Goal: Transaction & Acquisition: Book appointment/travel/reservation

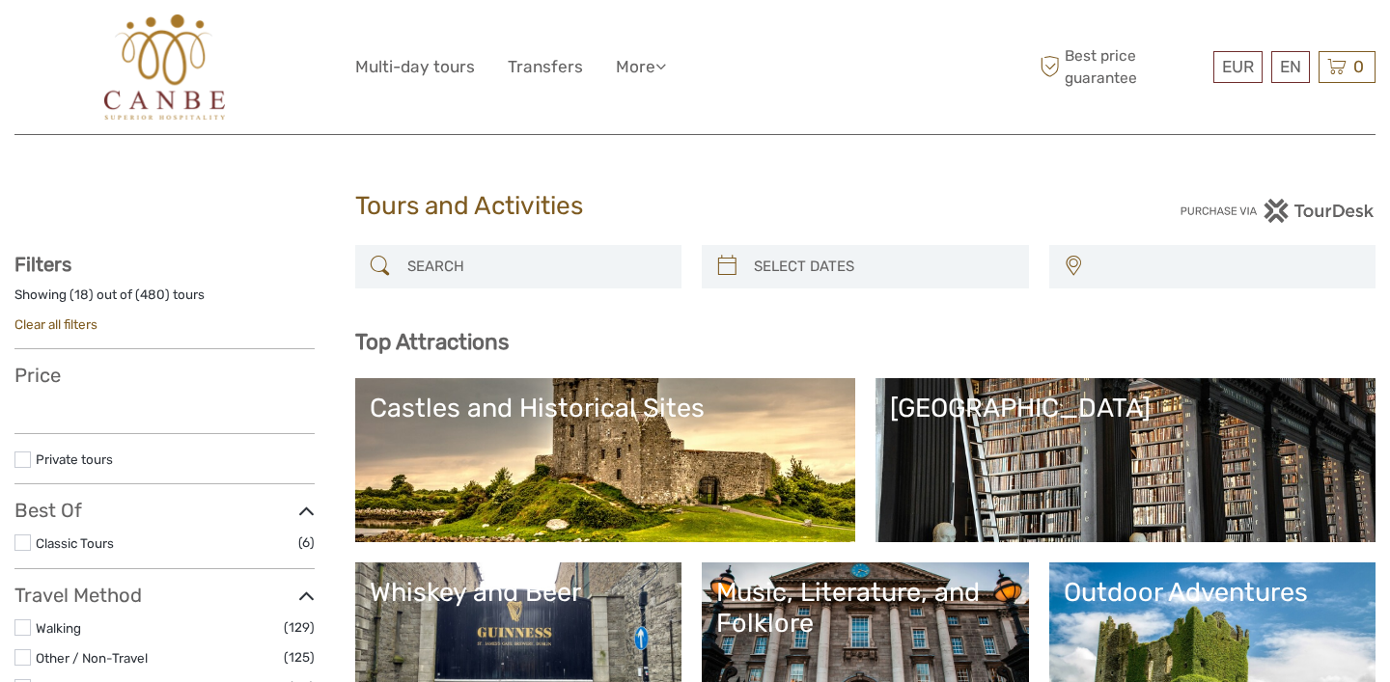
select select
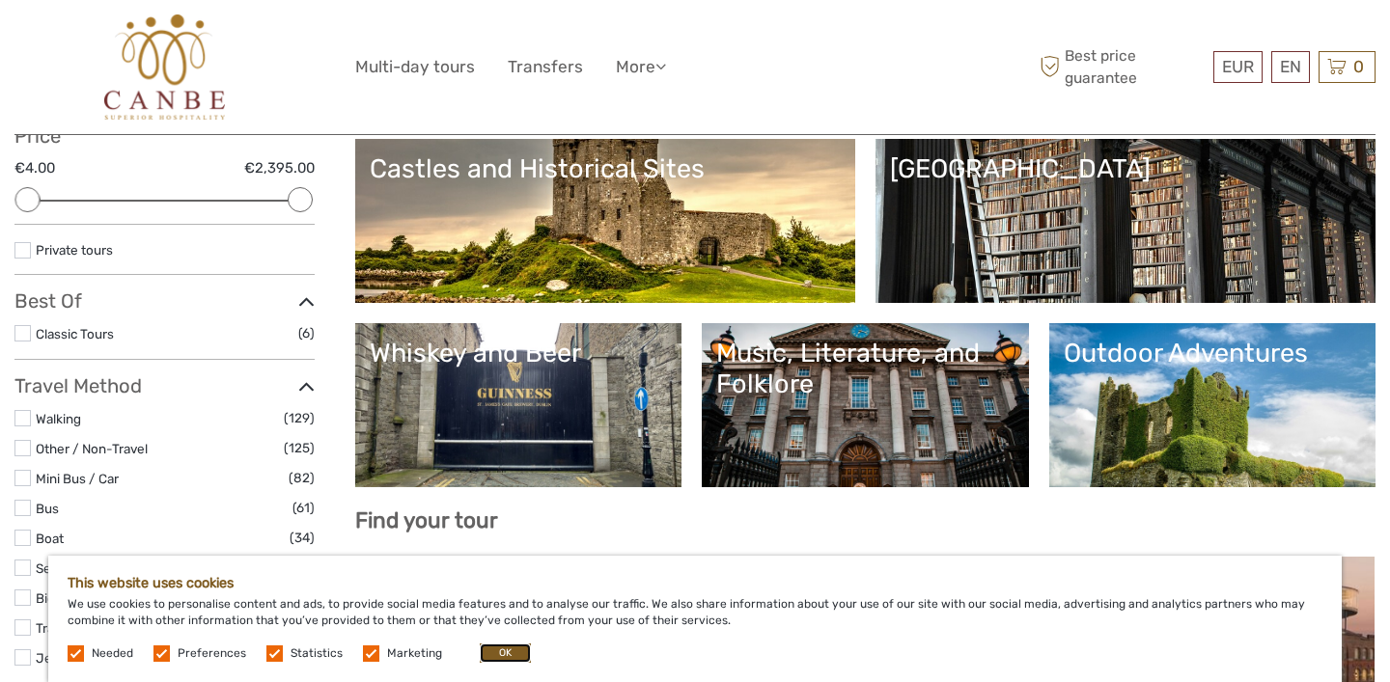
click at [513, 656] on button "OK" at bounding box center [505, 653] width 51 height 19
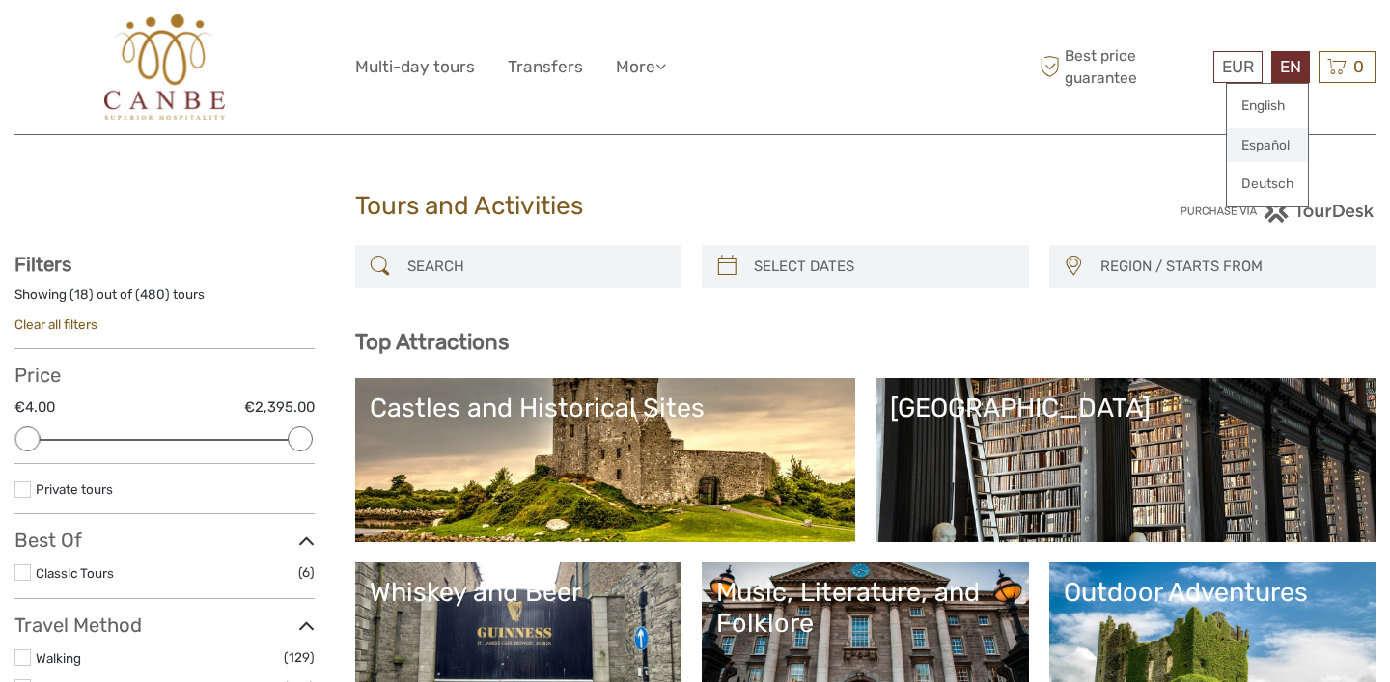
click at [1255, 149] on link "Español" at bounding box center [1266, 145] width 81 height 35
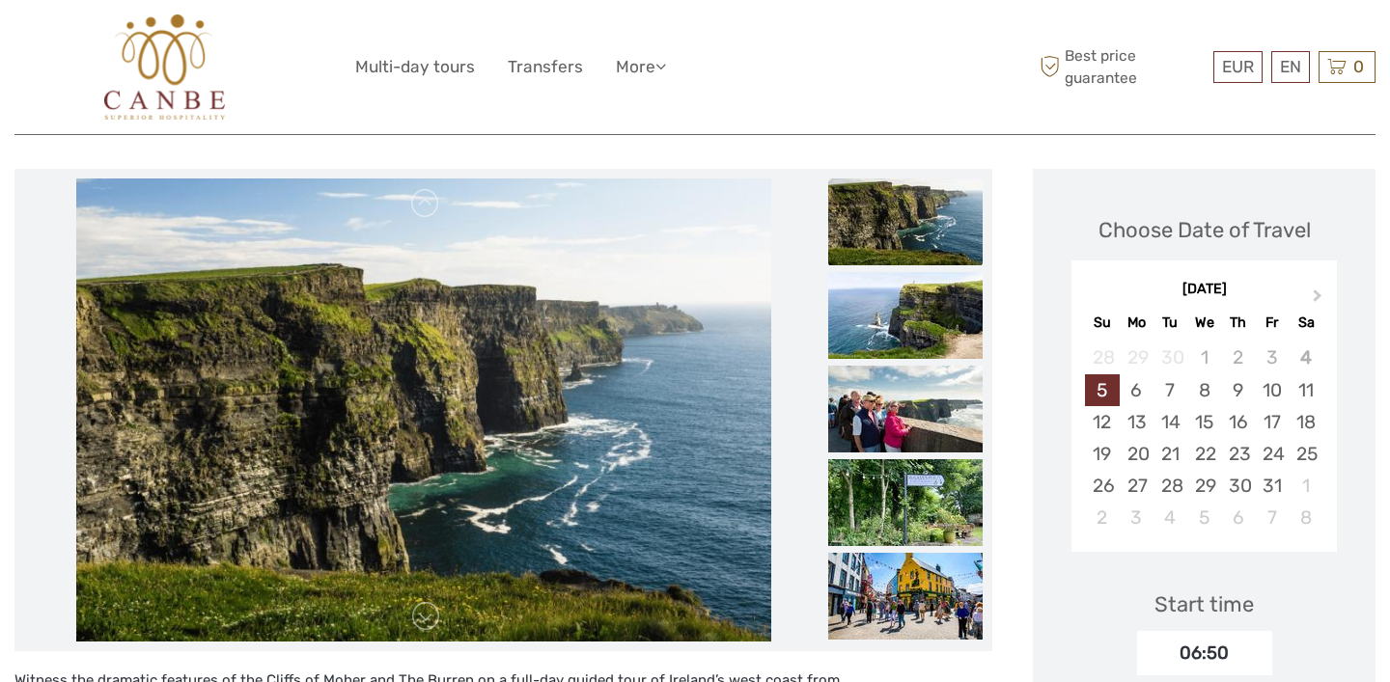
scroll to position [213, 0]
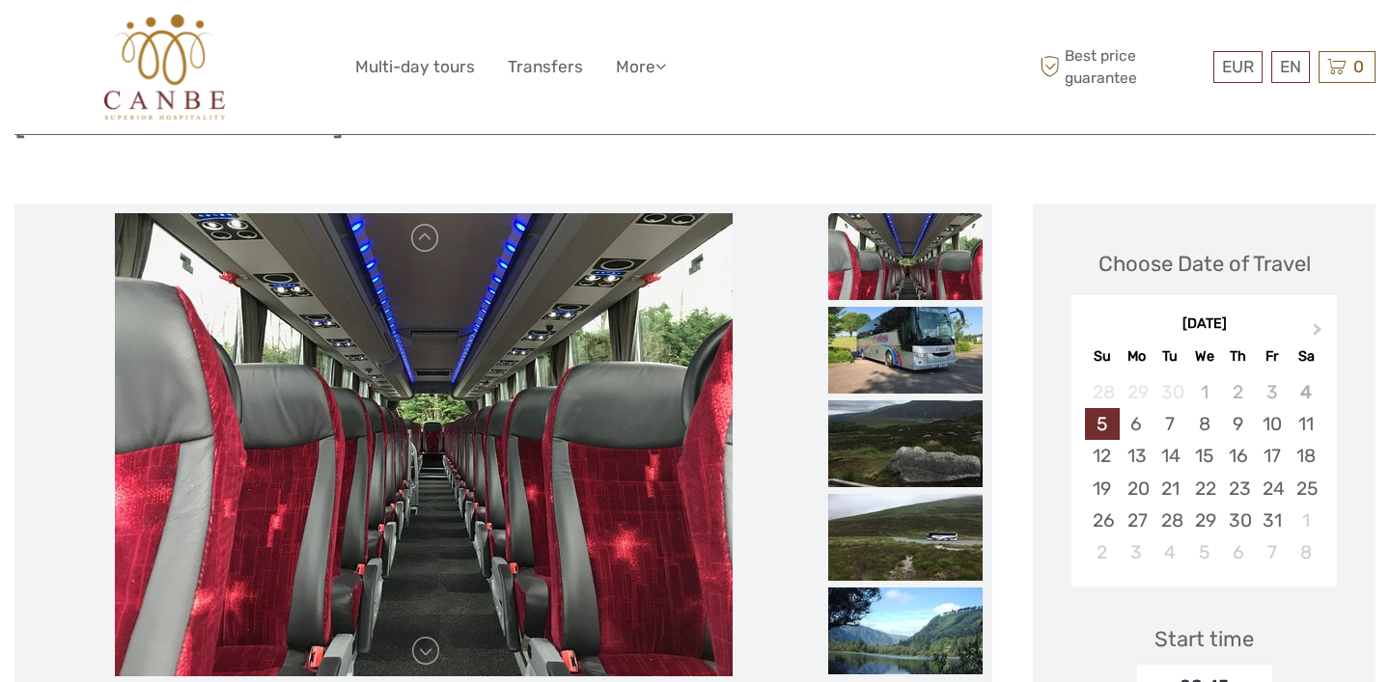
scroll to position [215, 0]
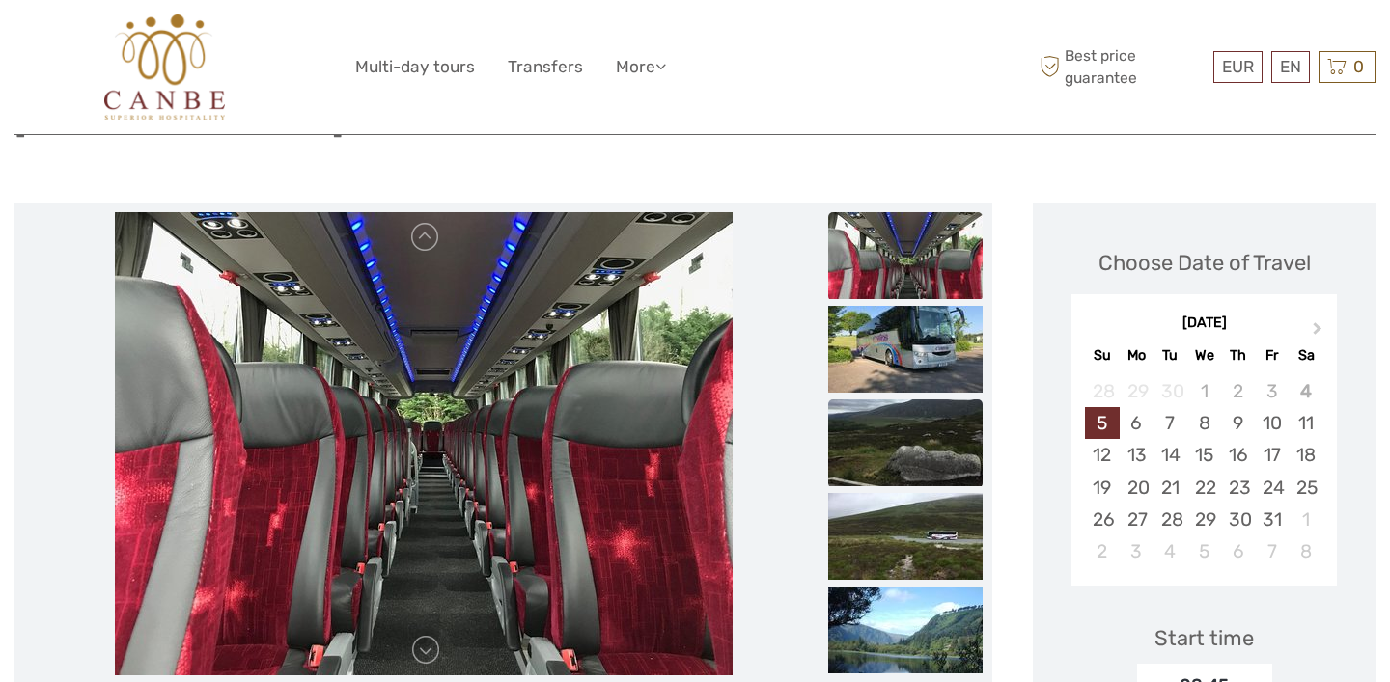
click at [884, 399] on img at bounding box center [905, 442] width 154 height 87
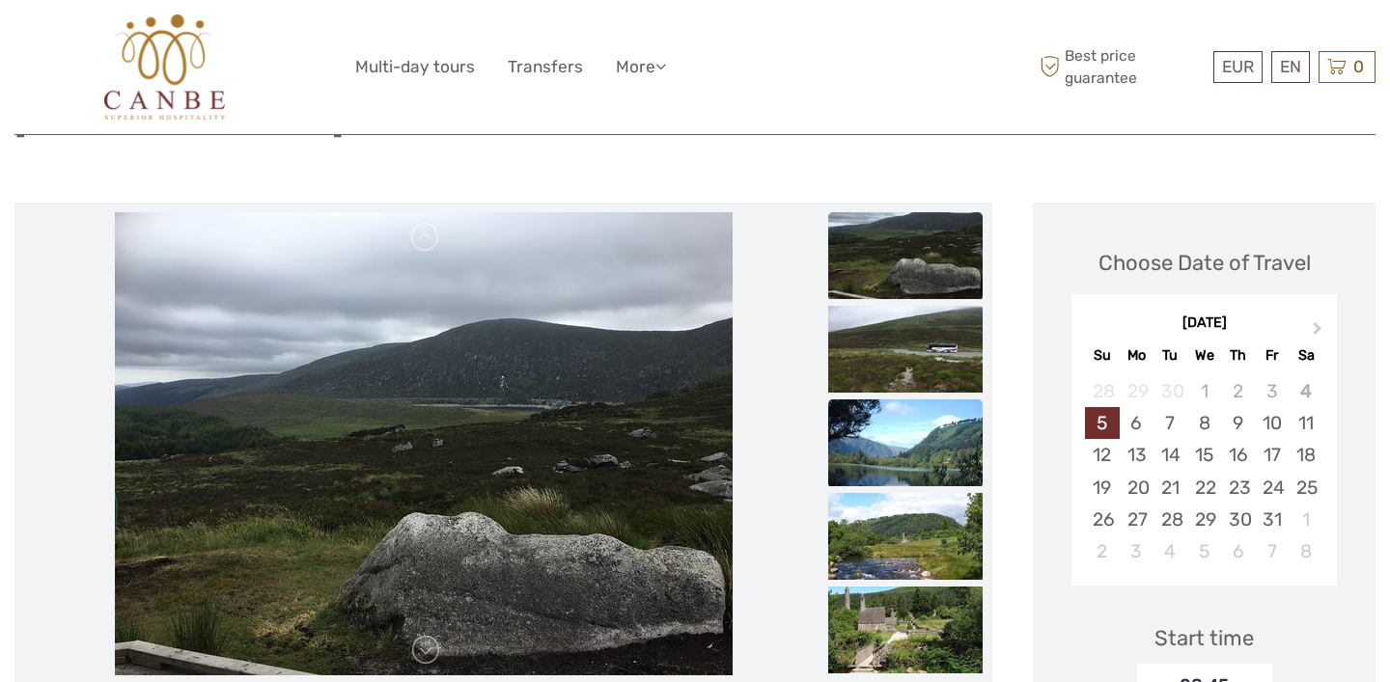
click at [893, 405] on img at bounding box center [905, 442] width 154 height 87
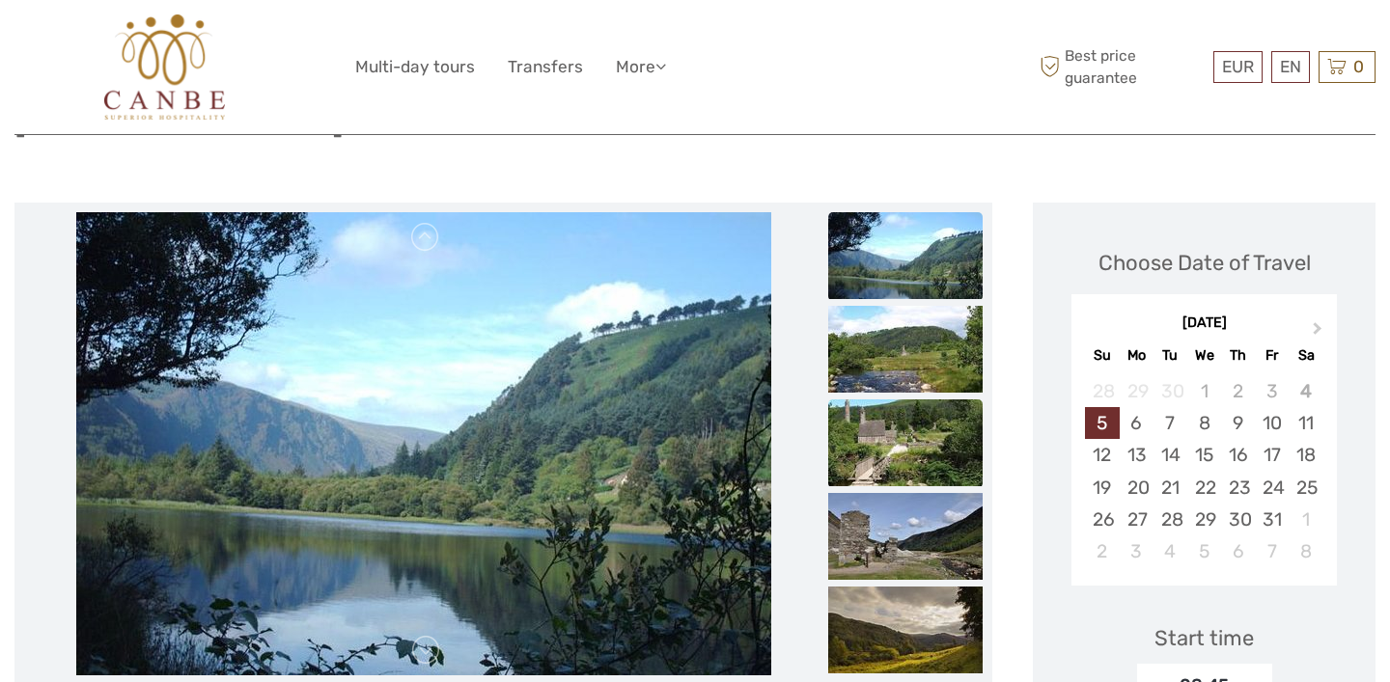
click at [897, 399] on img at bounding box center [905, 442] width 154 height 87
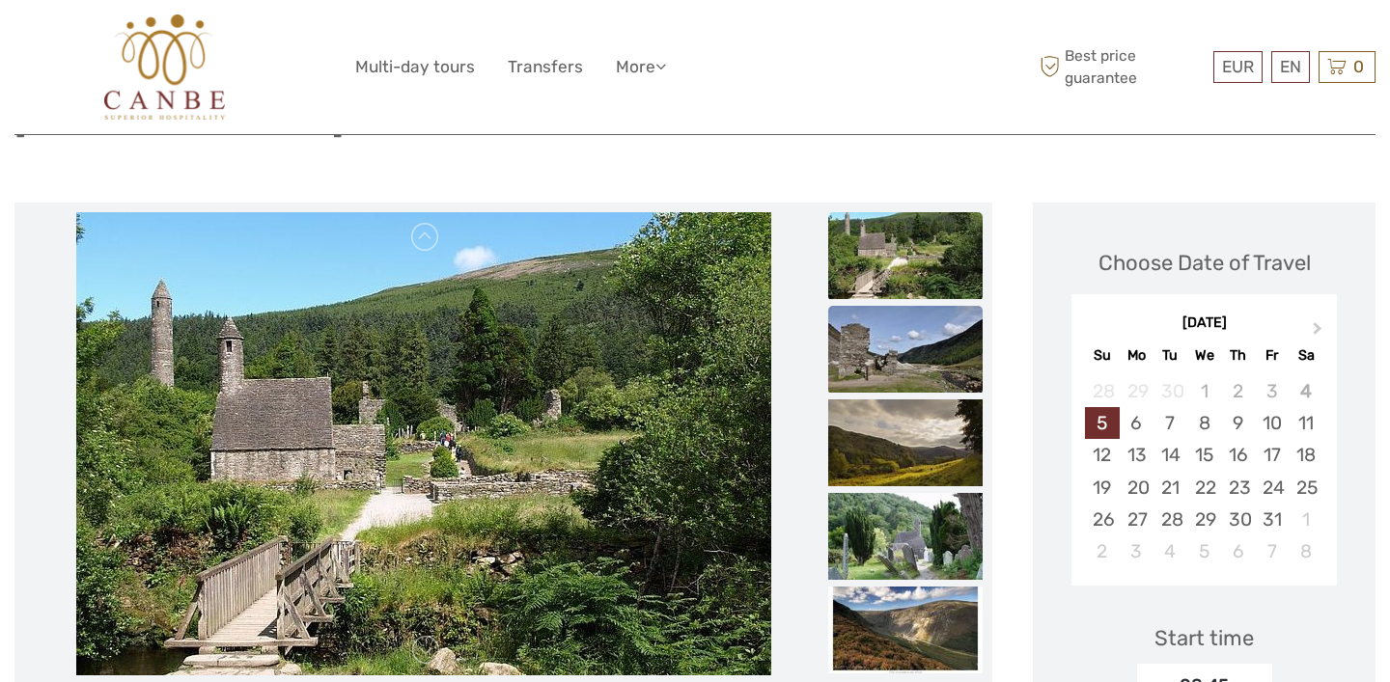
click at [896, 344] on img at bounding box center [905, 349] width 154 height 87
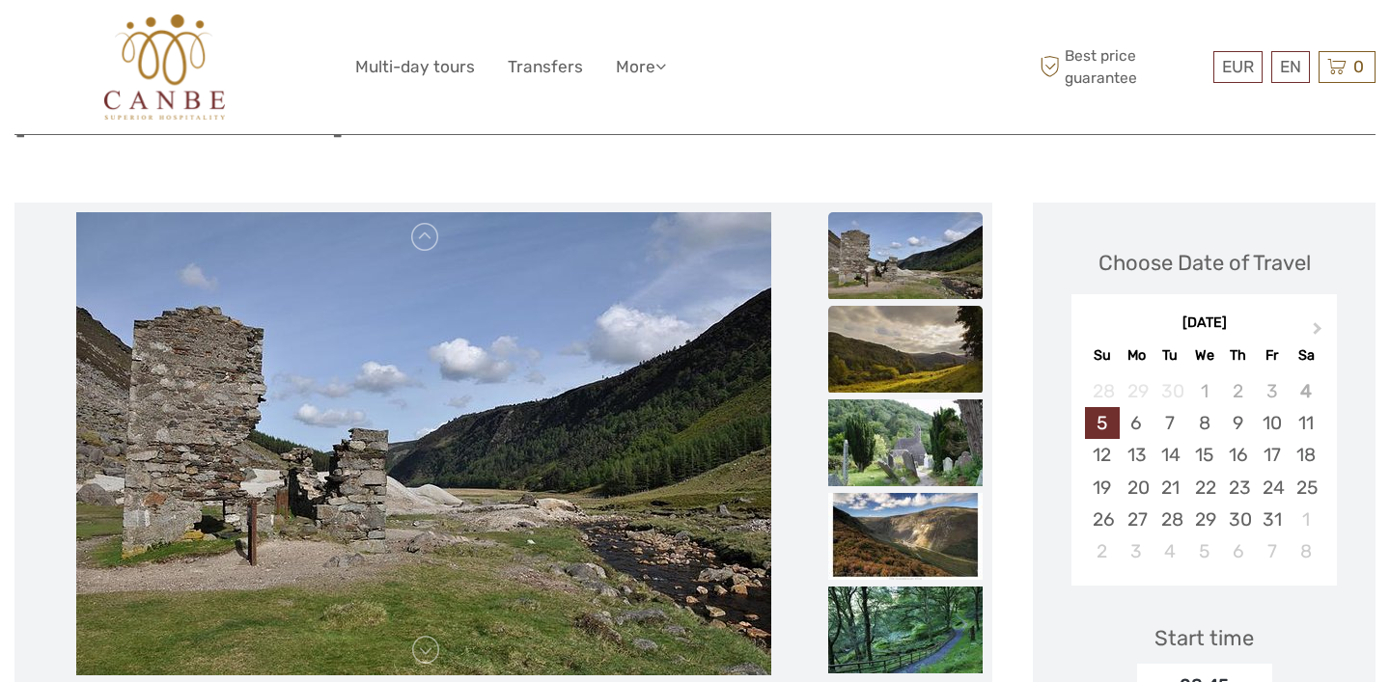
click at [896, 306] on img at bounding box center [905, 349] width 154 height 87
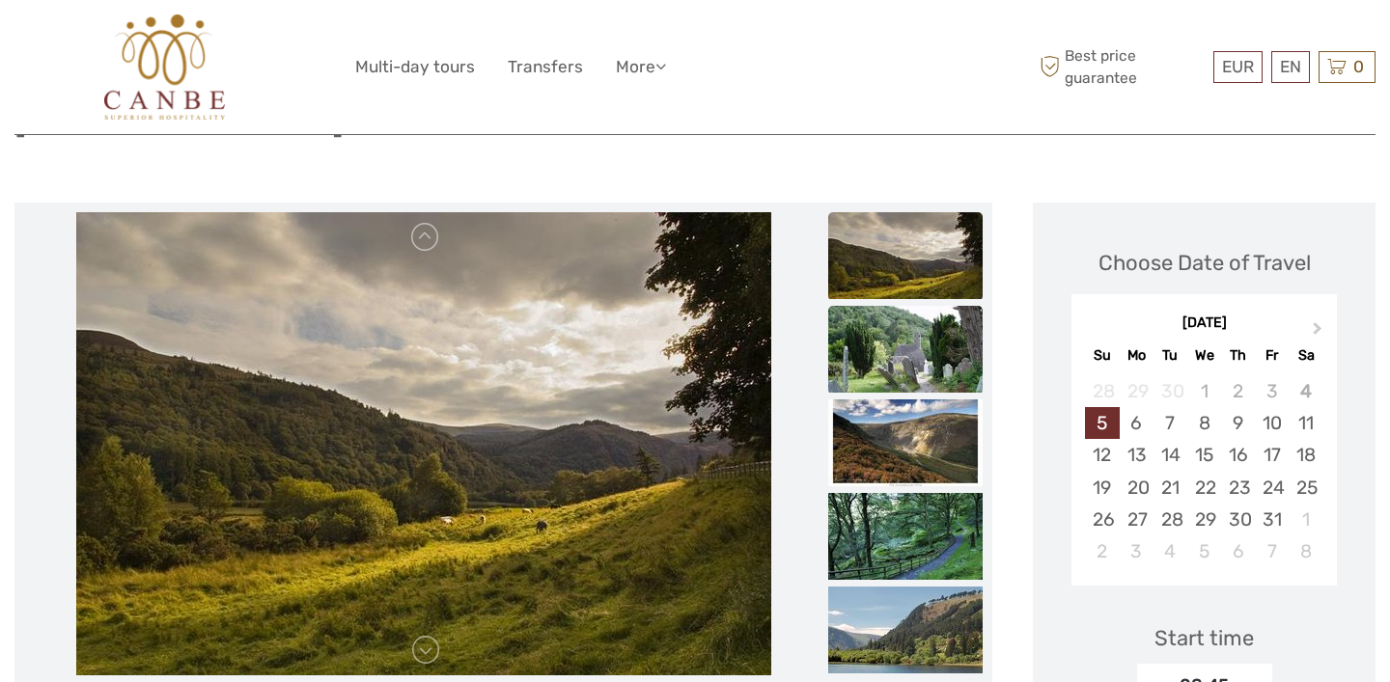
click at [901, 310] on img at bounding box center [905, 349] width 154 height 87
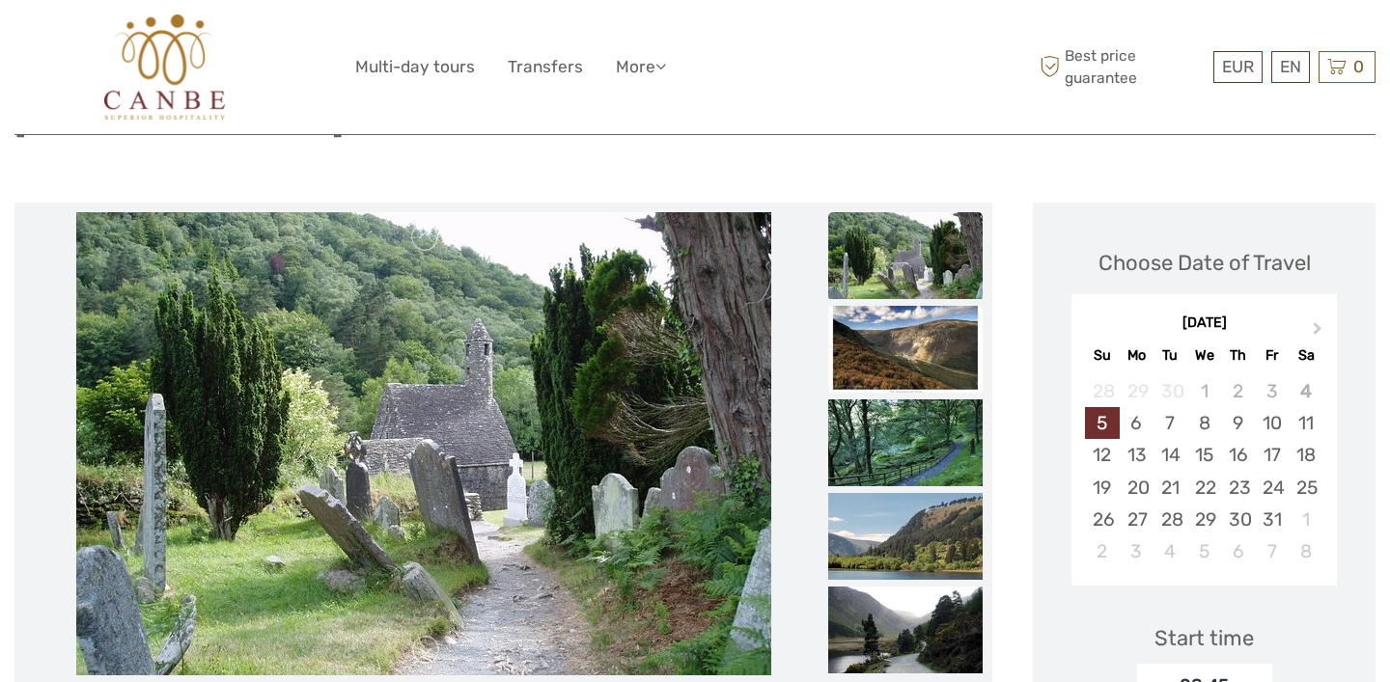
click at [905, 306] on img at bounding box center [905, 349] width 154 height 87
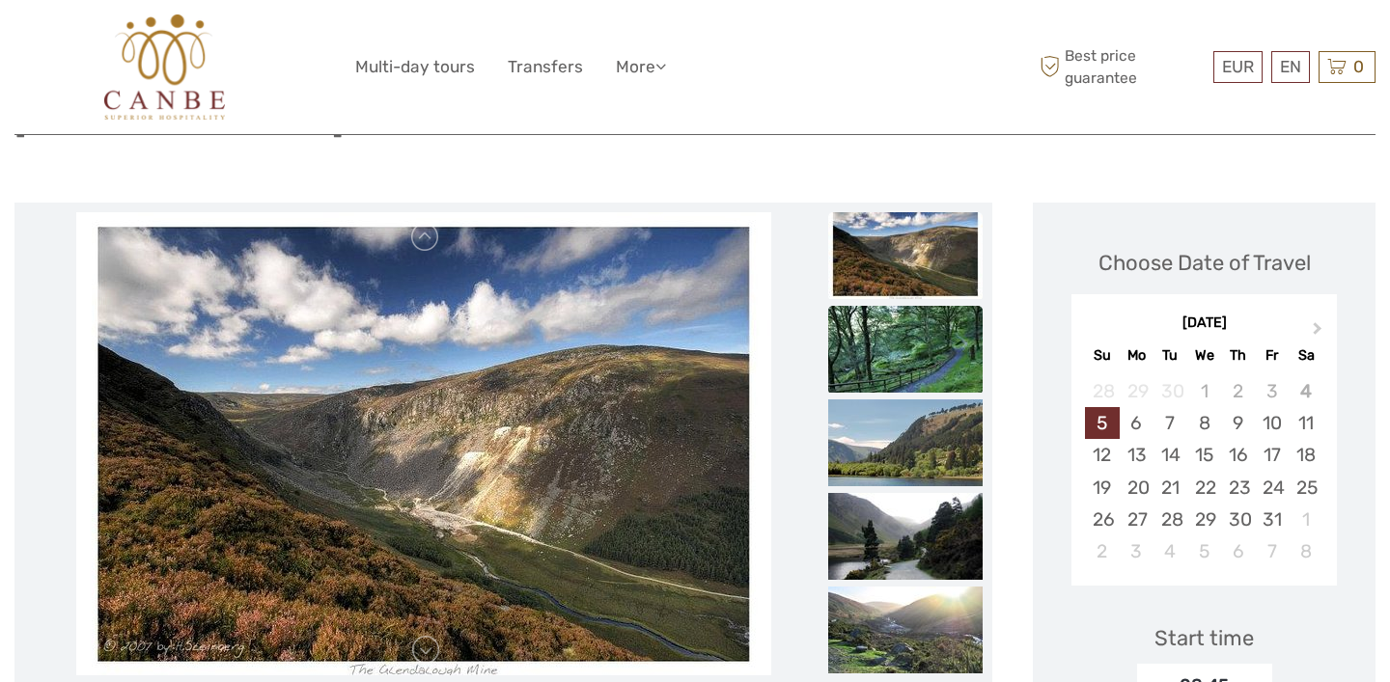
click at [905, 306] on img at bounding box center [905, 349] width 154 height 87
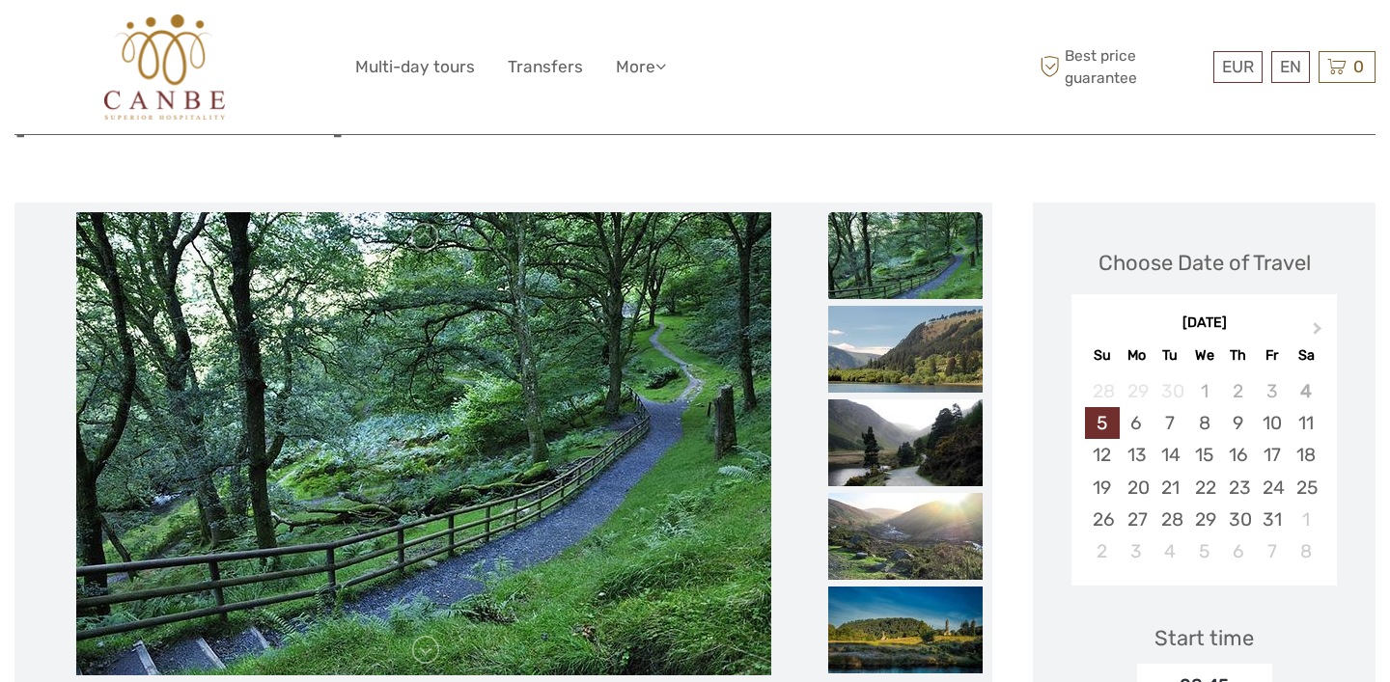
click at [905, 306] on img at bounding box center [905, 349] width 154 height 87
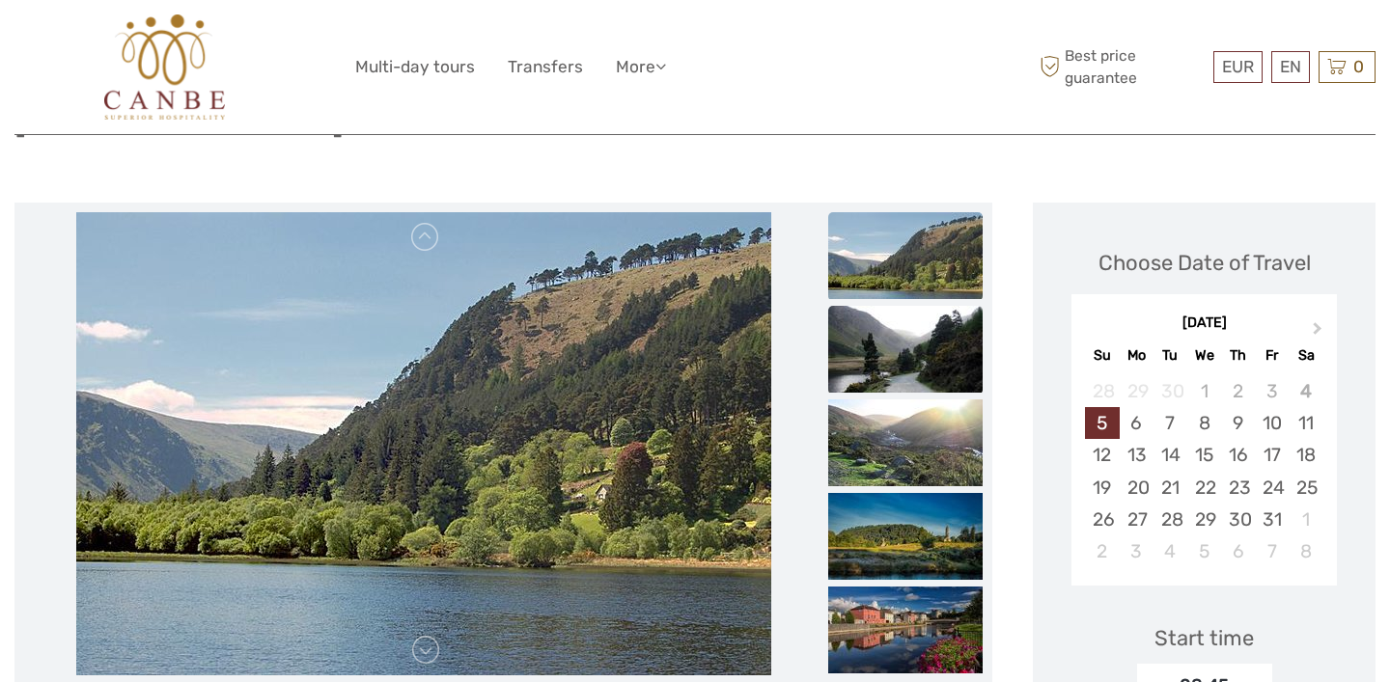
click at [908, 313] on img at bounding box center [905, 349] width 154 height 87
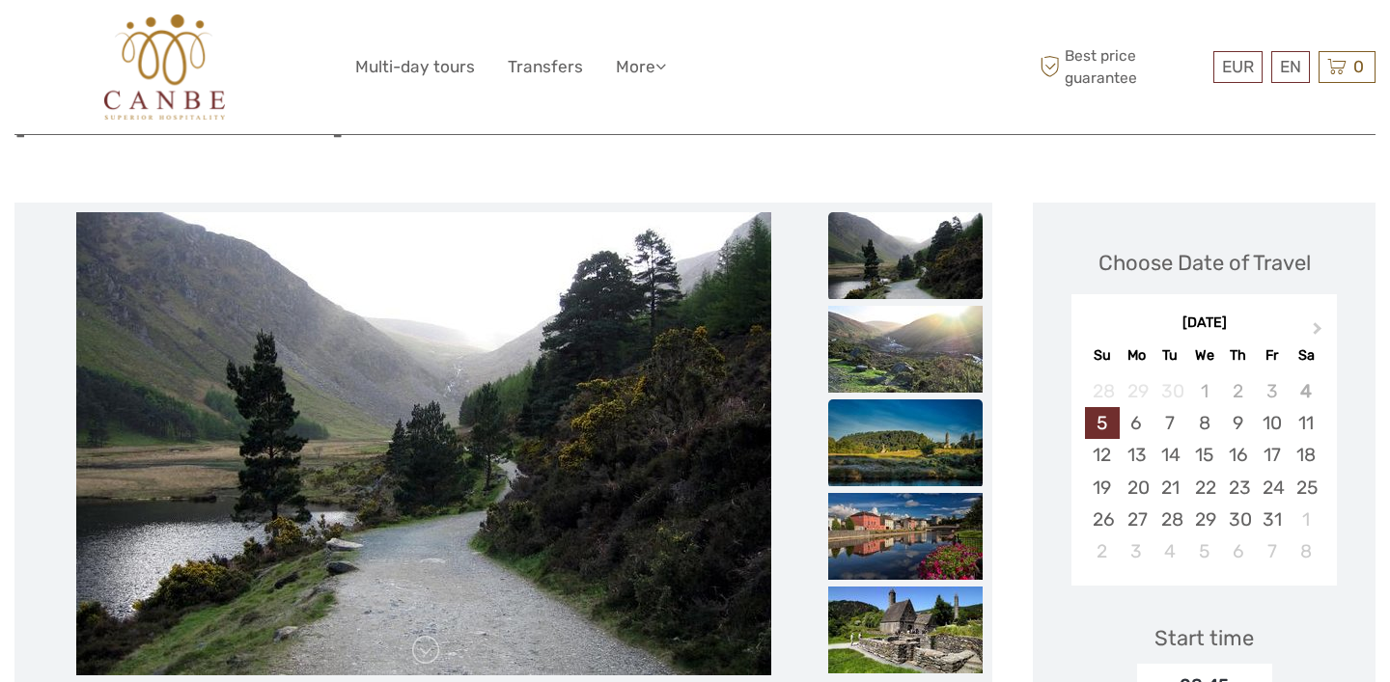
click at [906, 399] on img at bounding box center [905, 442] width 154 height 87
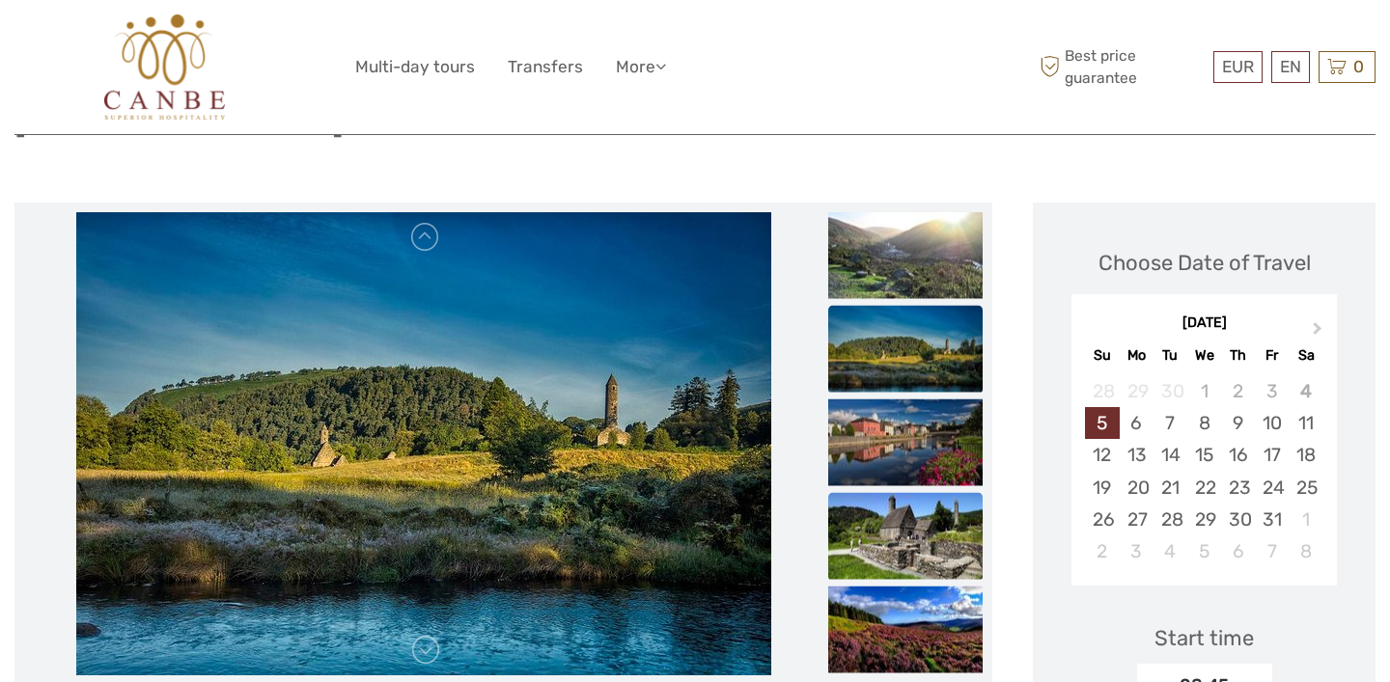
click at [875, 495] on img at bounding box center [905, 535] width 154 height 87
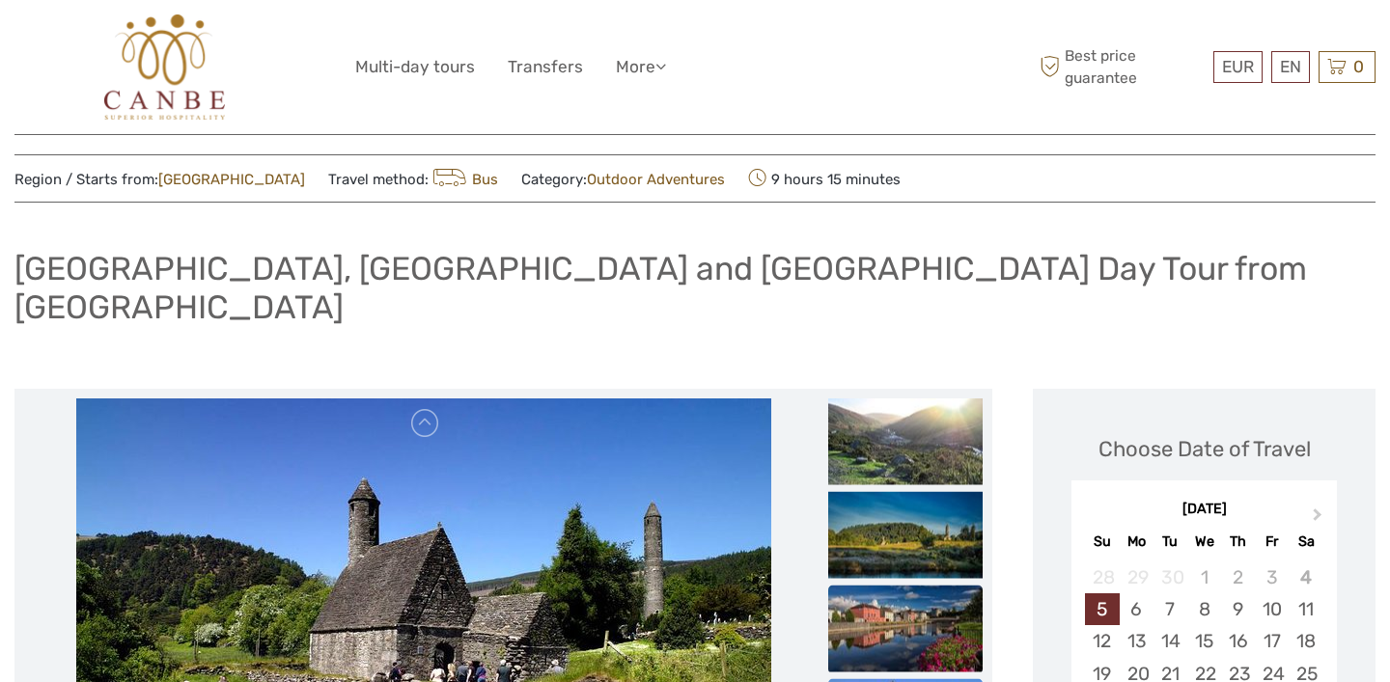
scroll to position [0, 0]
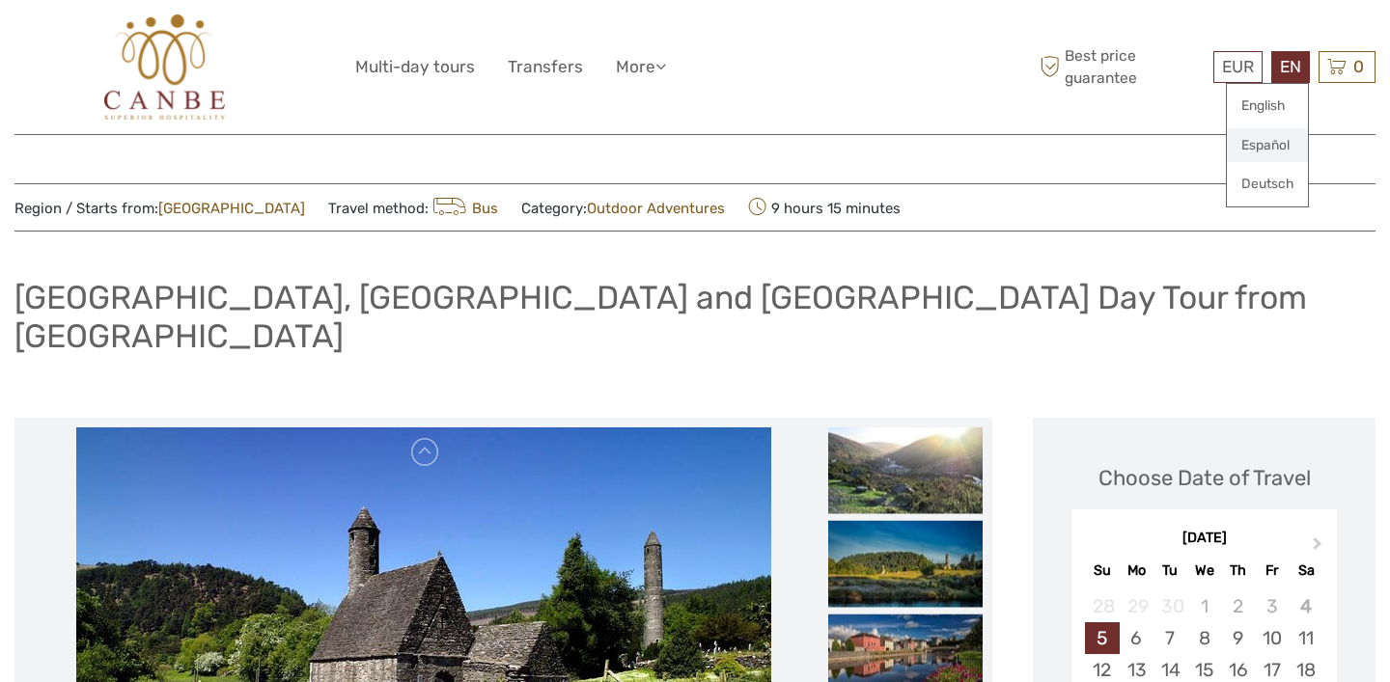
click at [1255, 144] on link "Español" at bounding box center [1266, 145] width 81 height 35
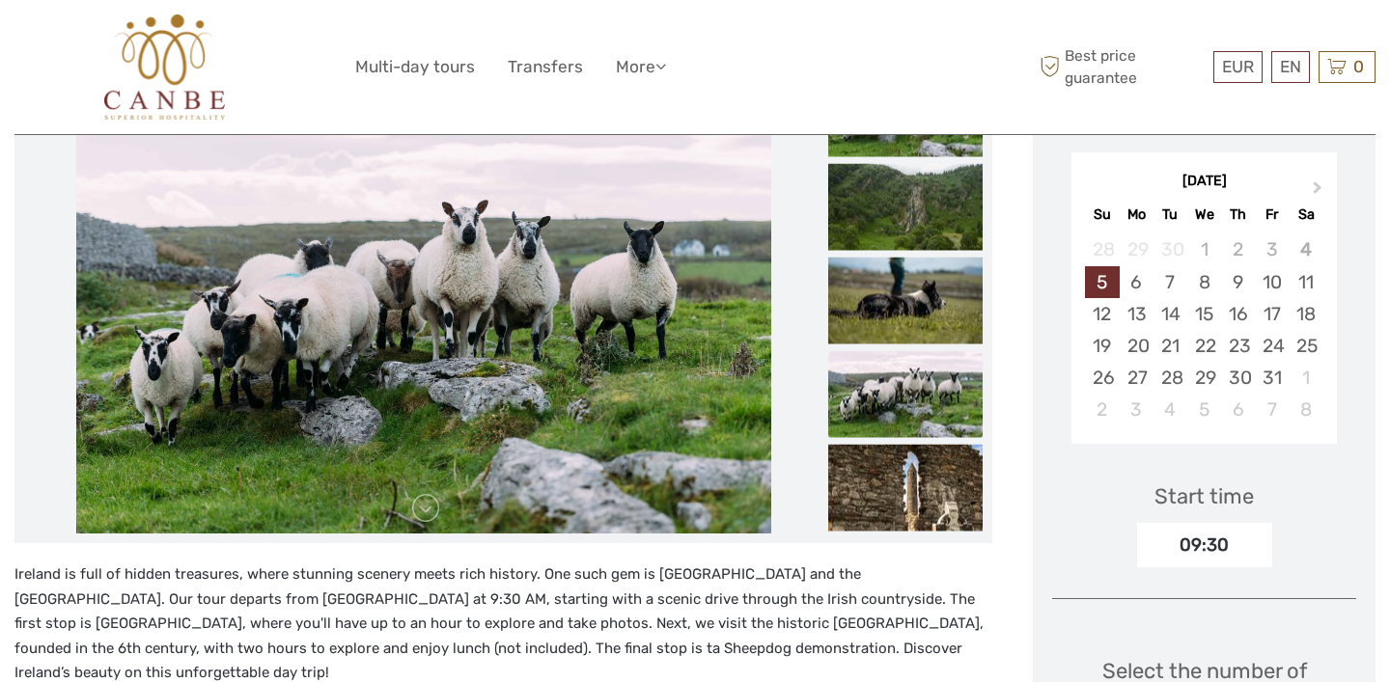
scroll to position [321, 0]
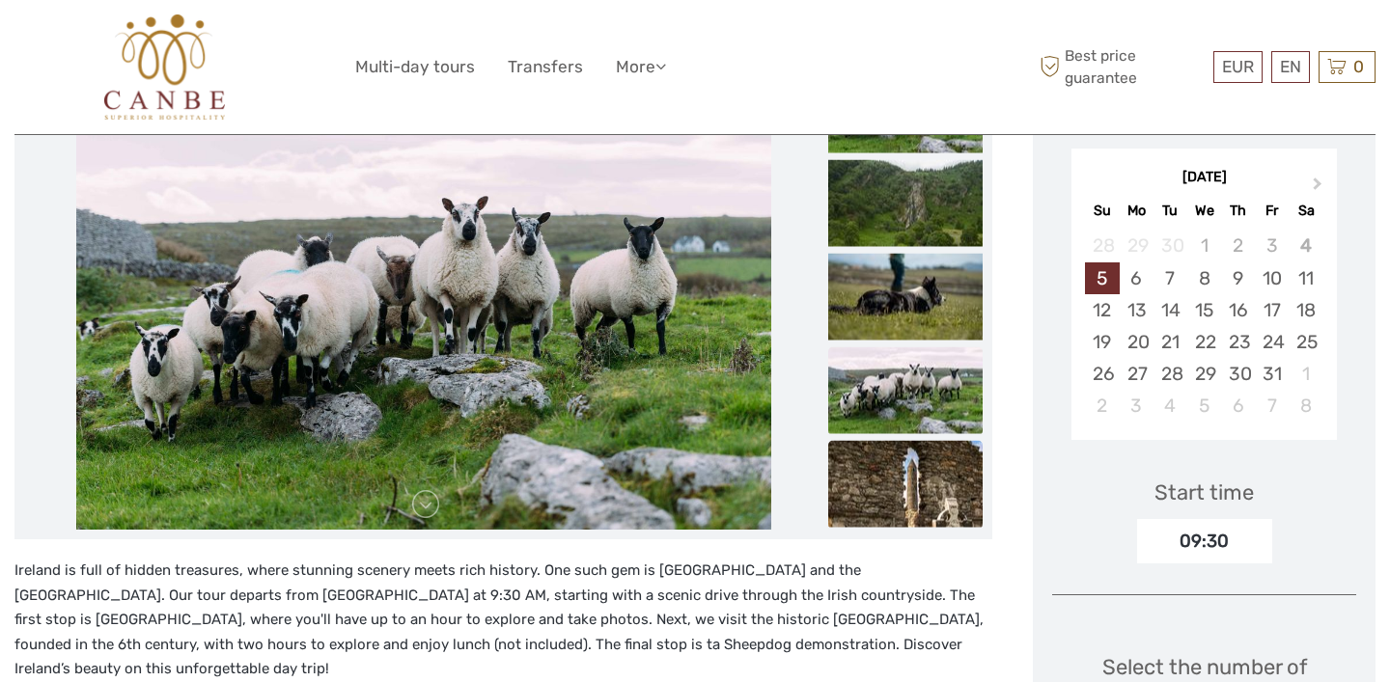
click at [897, 474] on img at bounding box center [905, 484] width 154 height 87
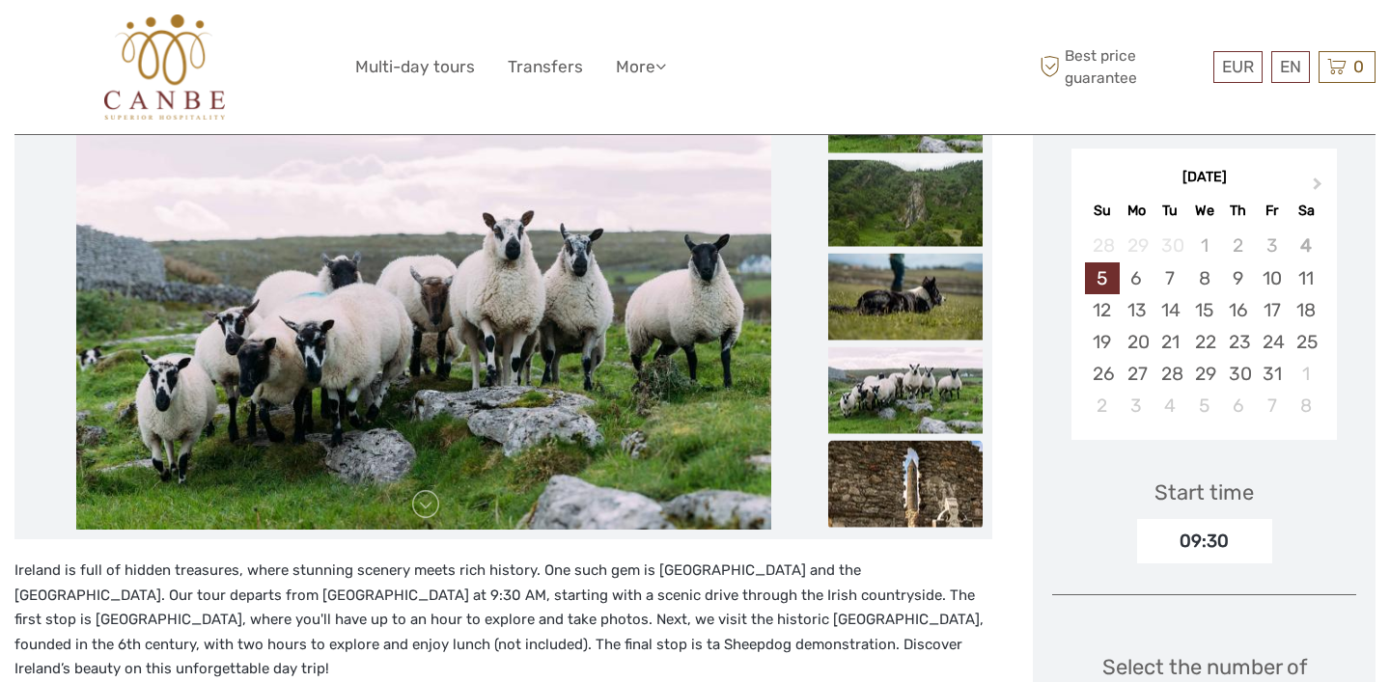
click at [897, 474] on img at bounding box center [905, 484] width 154 height 87
click at [900, 489] on img at bounding box center [905, 484] width 154 height 87
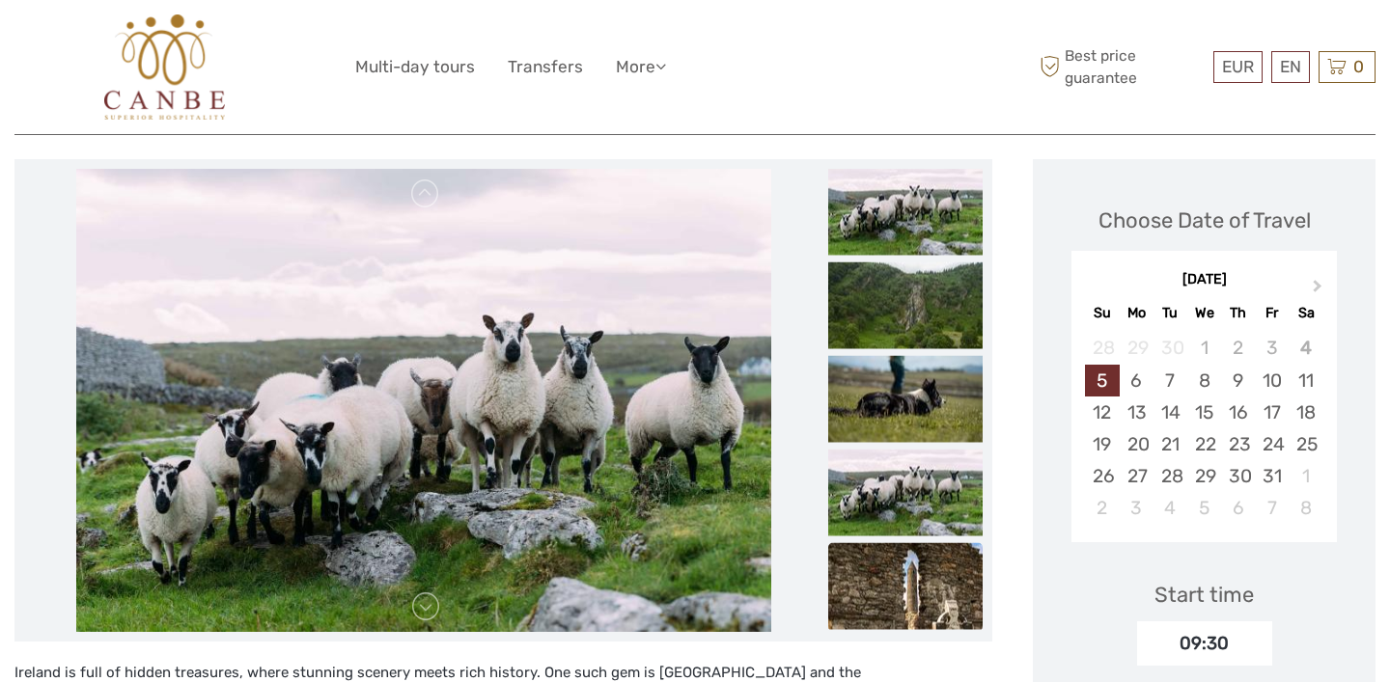
scroll to position [217, 0]
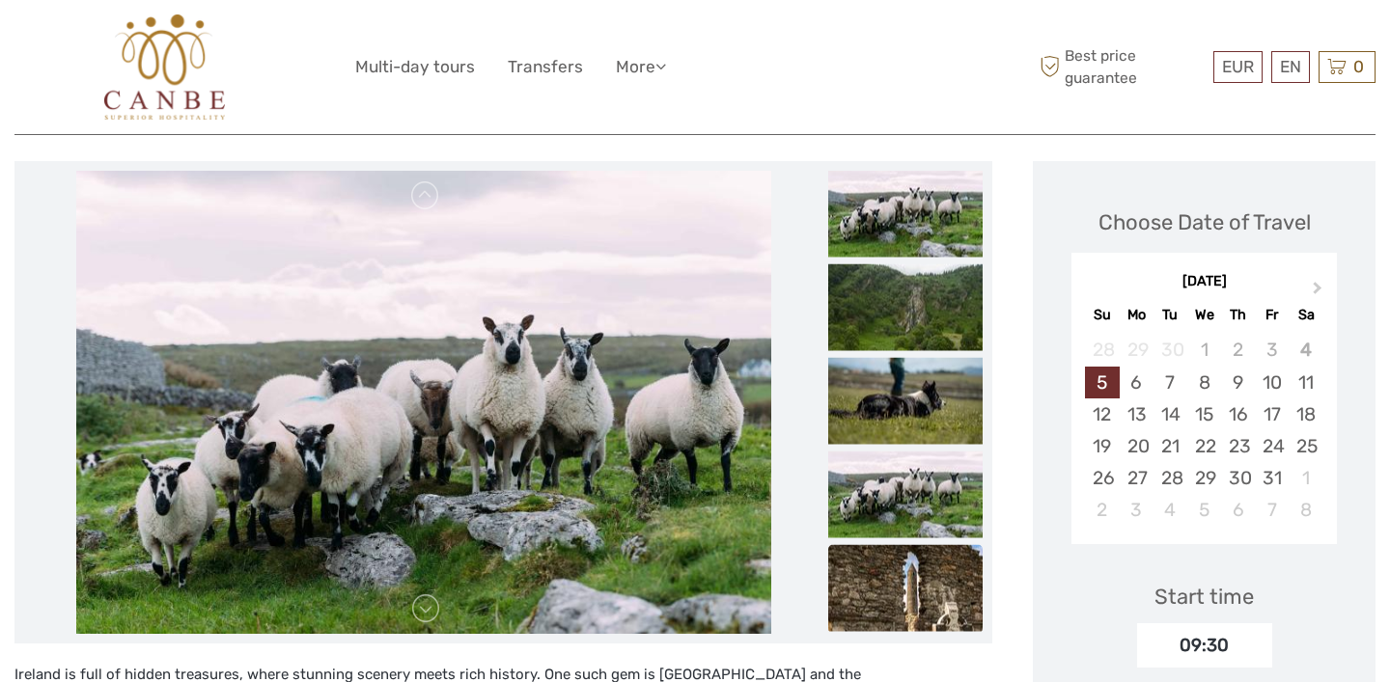
click at [906, 633] on li at bounding box center [905, 589] width 154 height 89
click at [901, 585] on img at bounding box center [905, 588] width 154 height 87
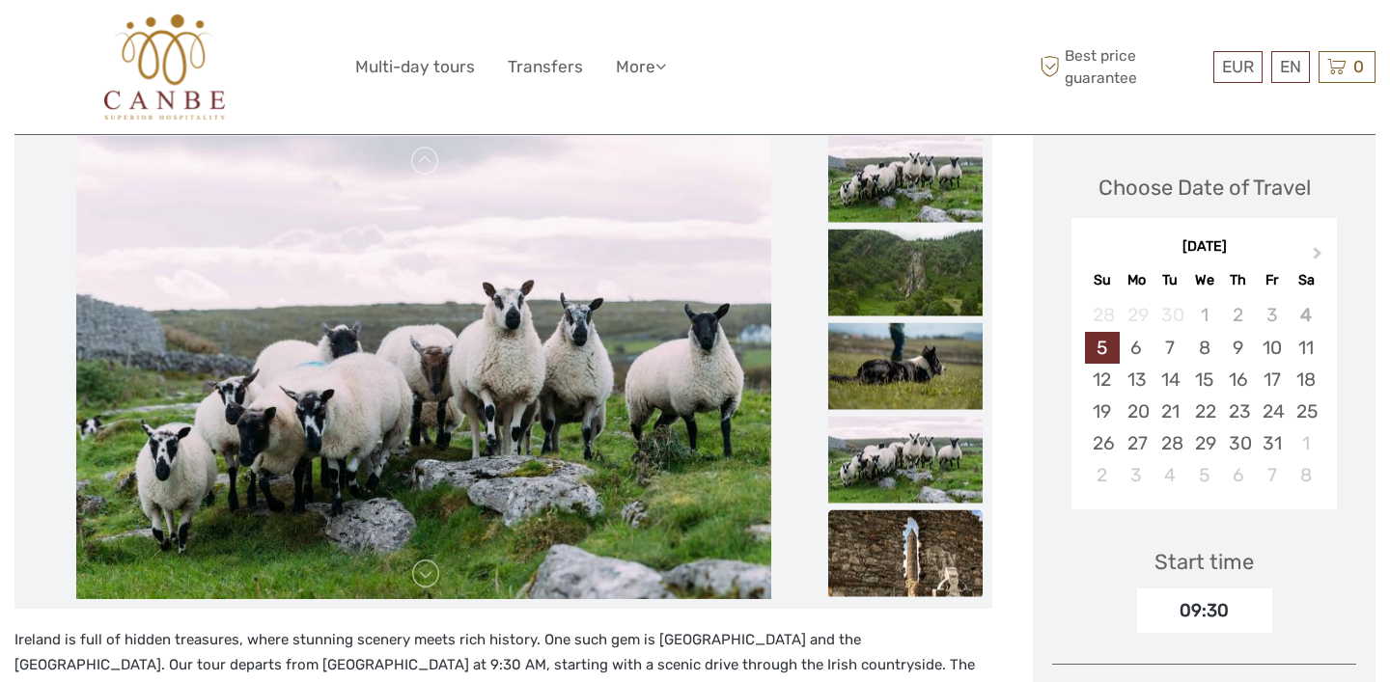
scroll to position [250, 0]
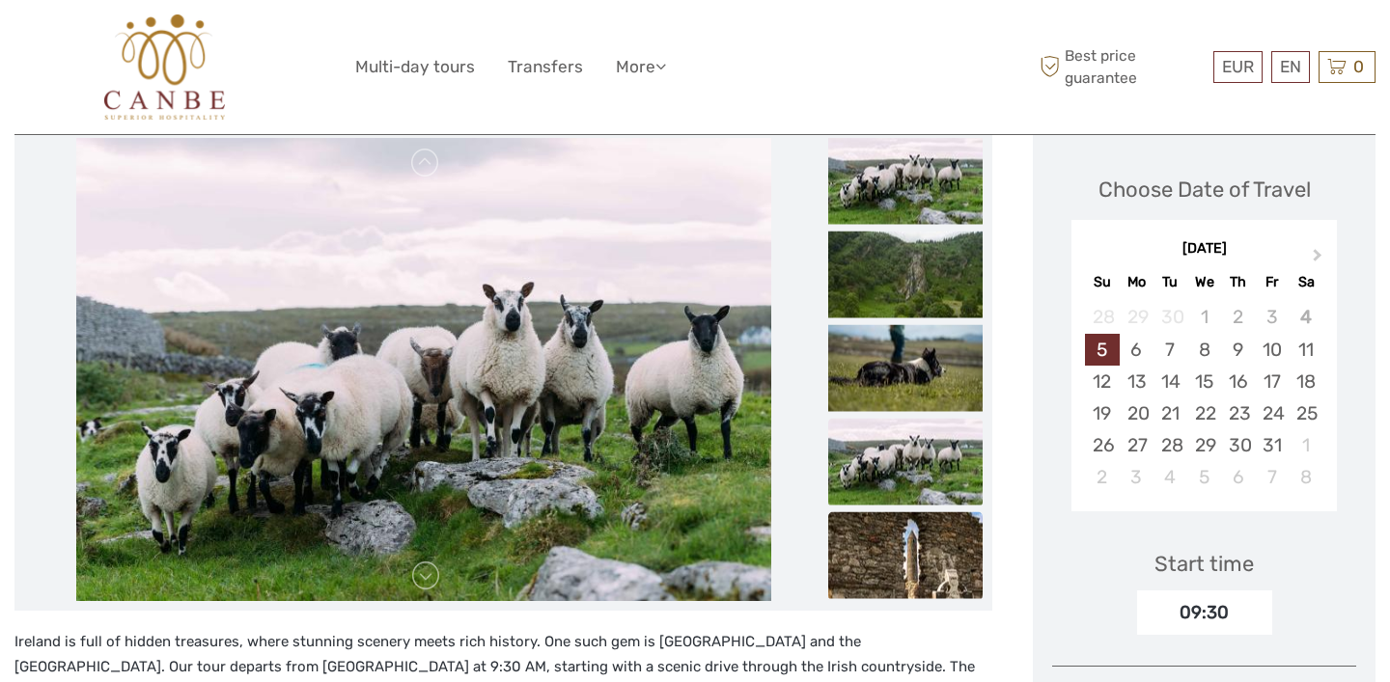
click at [902, 491] on img at bounding box center [905, 462] width 154 height 87
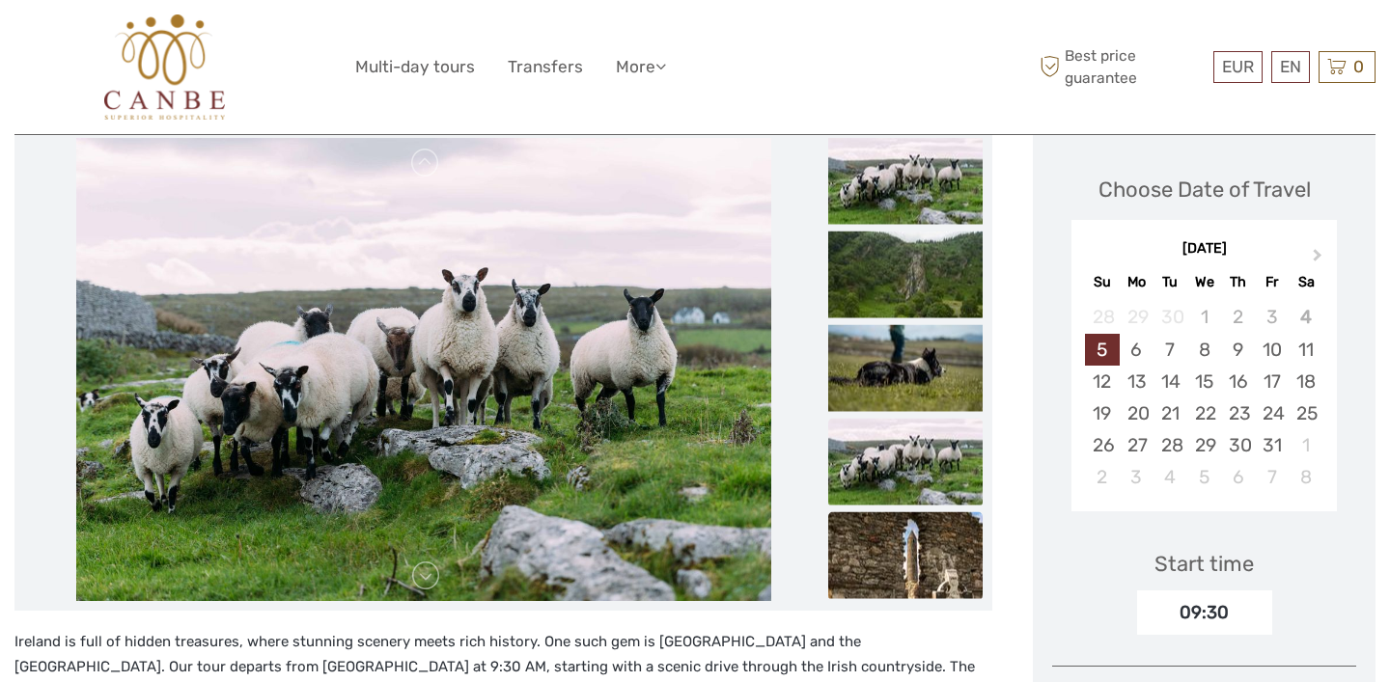
click at [901, 560] on img at bounding box center [905, 555] width 154 height 87
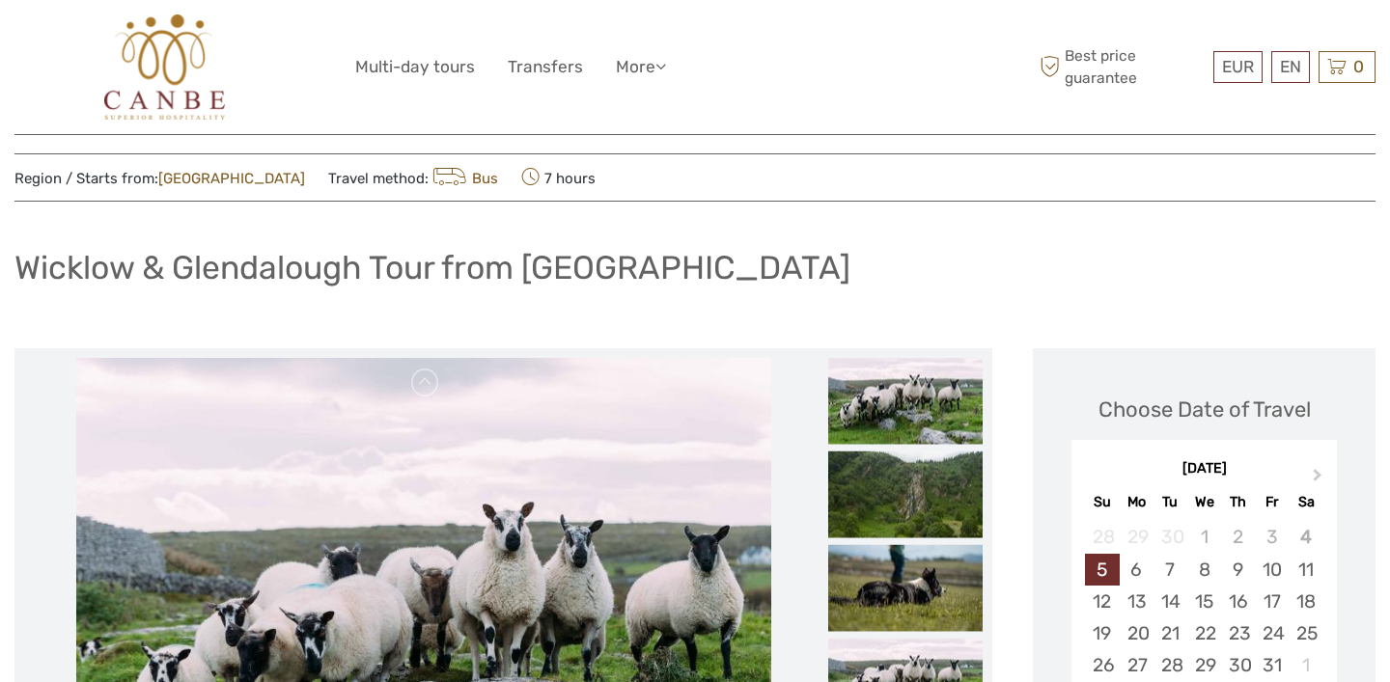
scroll to position [22, 0]
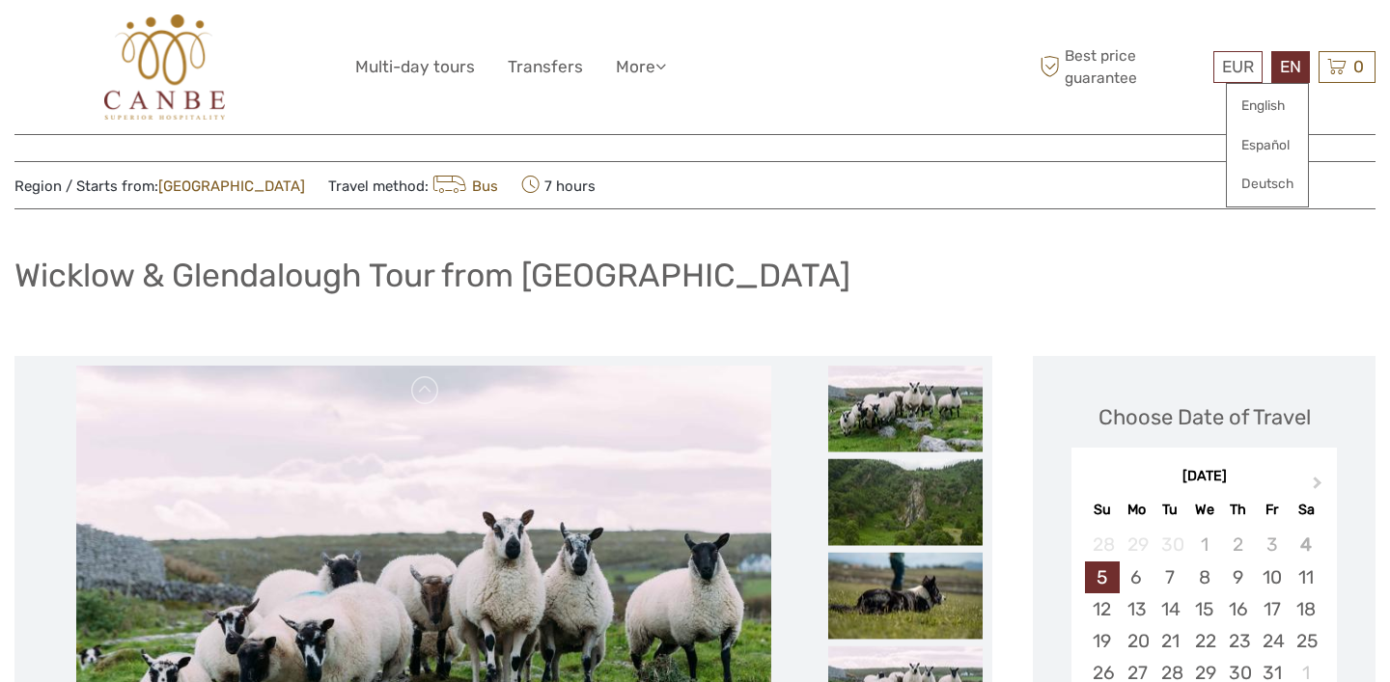
click at [1276, 63] on div "EN English Español Deutsch" at bounding box center [1290, 67] width 39 height 32
click at [1269, 141] on link "Español" at bounding box center [1266, 145] width 81 height 35
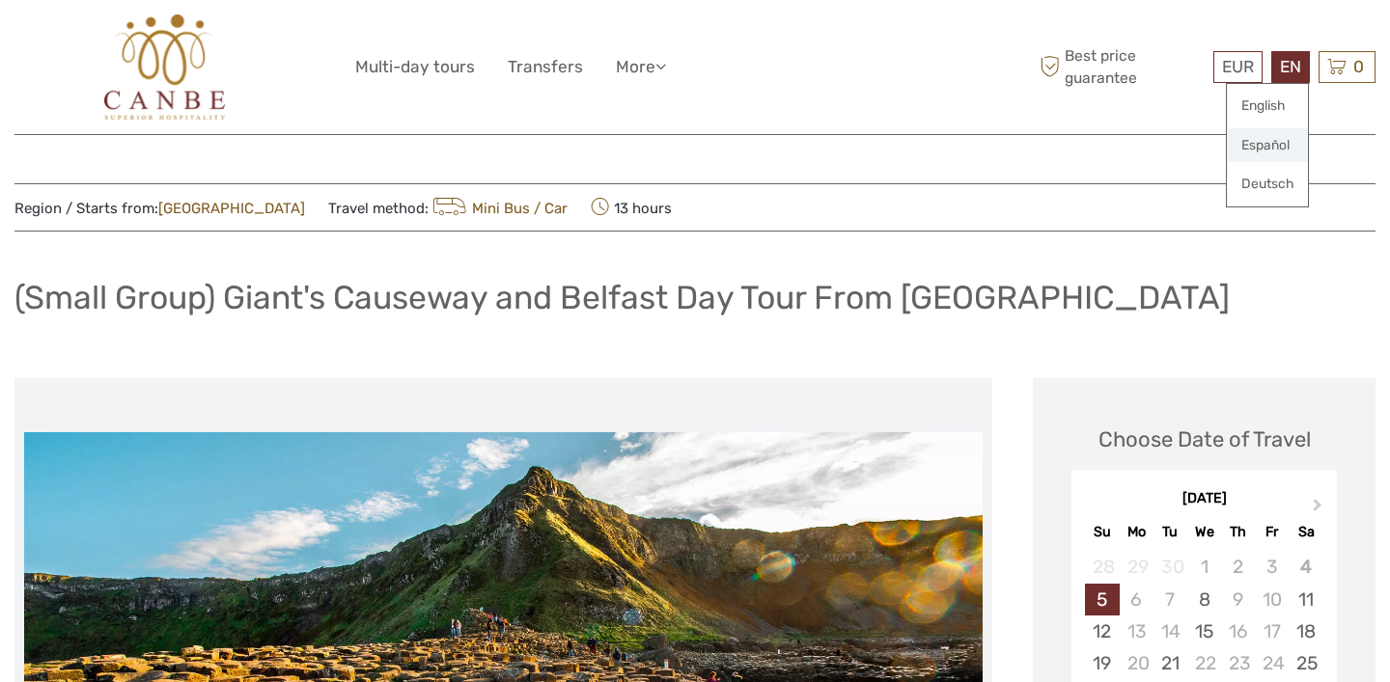
click at [1271, 149] on link "Español" at bounding box center [1266, 145] width 81 height 35
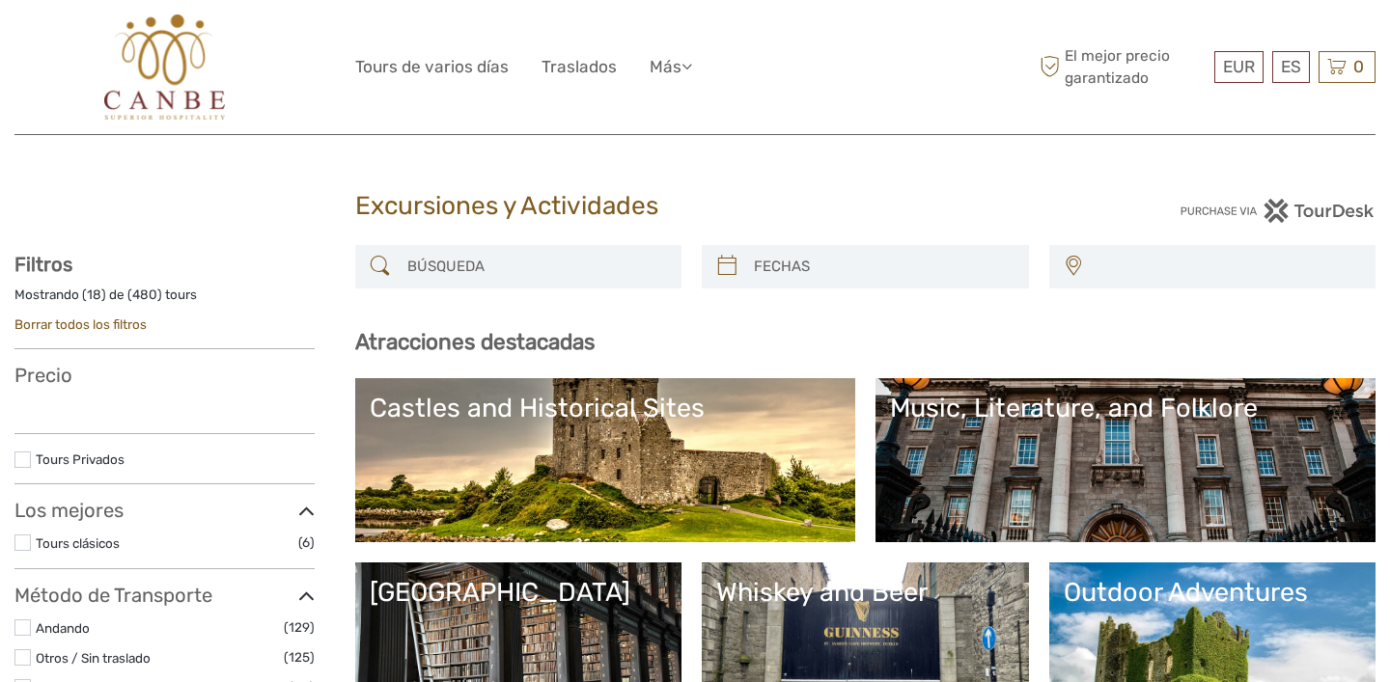
select select
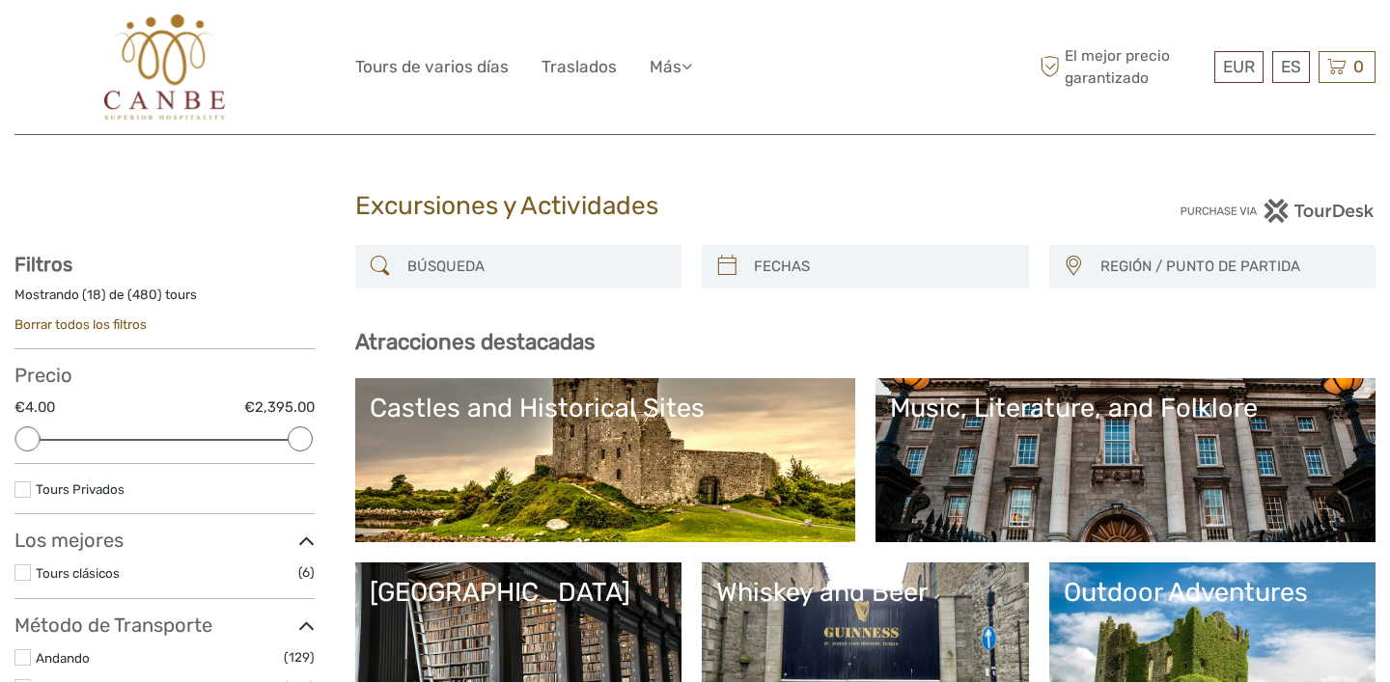
click at [161, 75] on img at bounding box center [164, 66] width 121 height 105
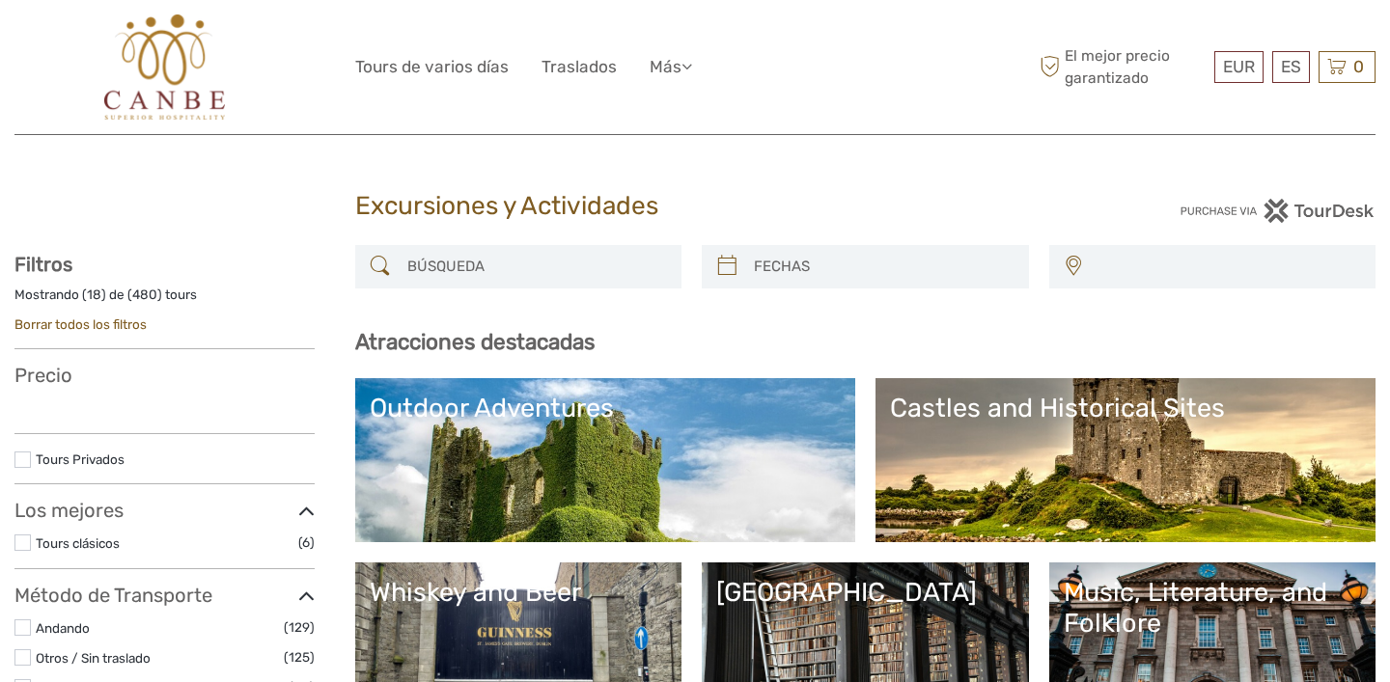
select select
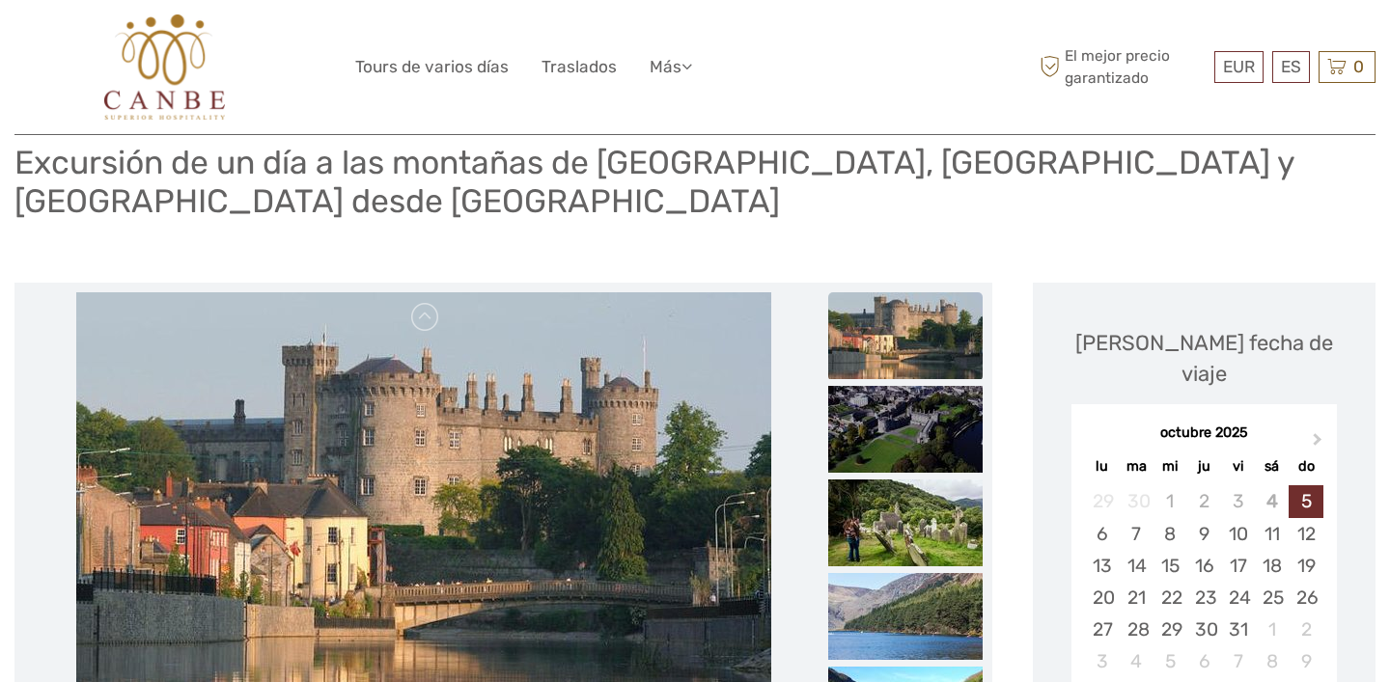
scroll to position [138, 0]
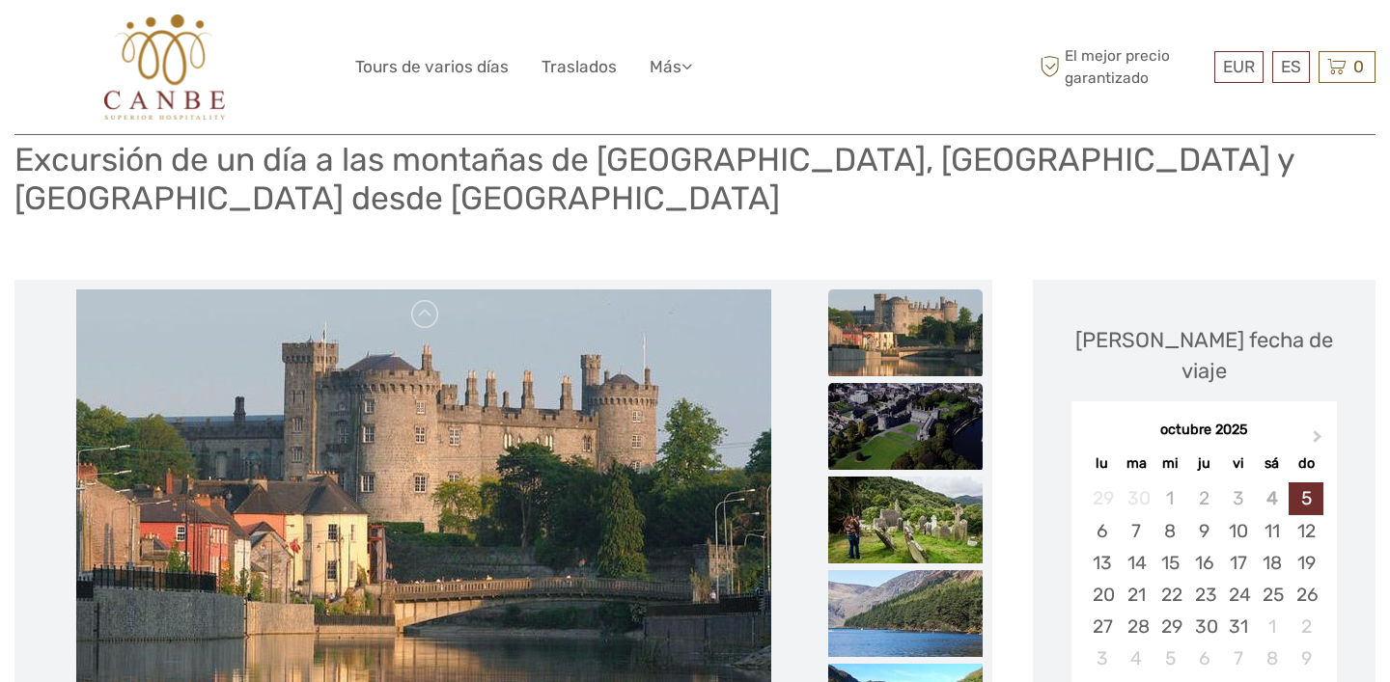
click at [917, 389] on img at bounding box center [905, 426] width 154 height 87
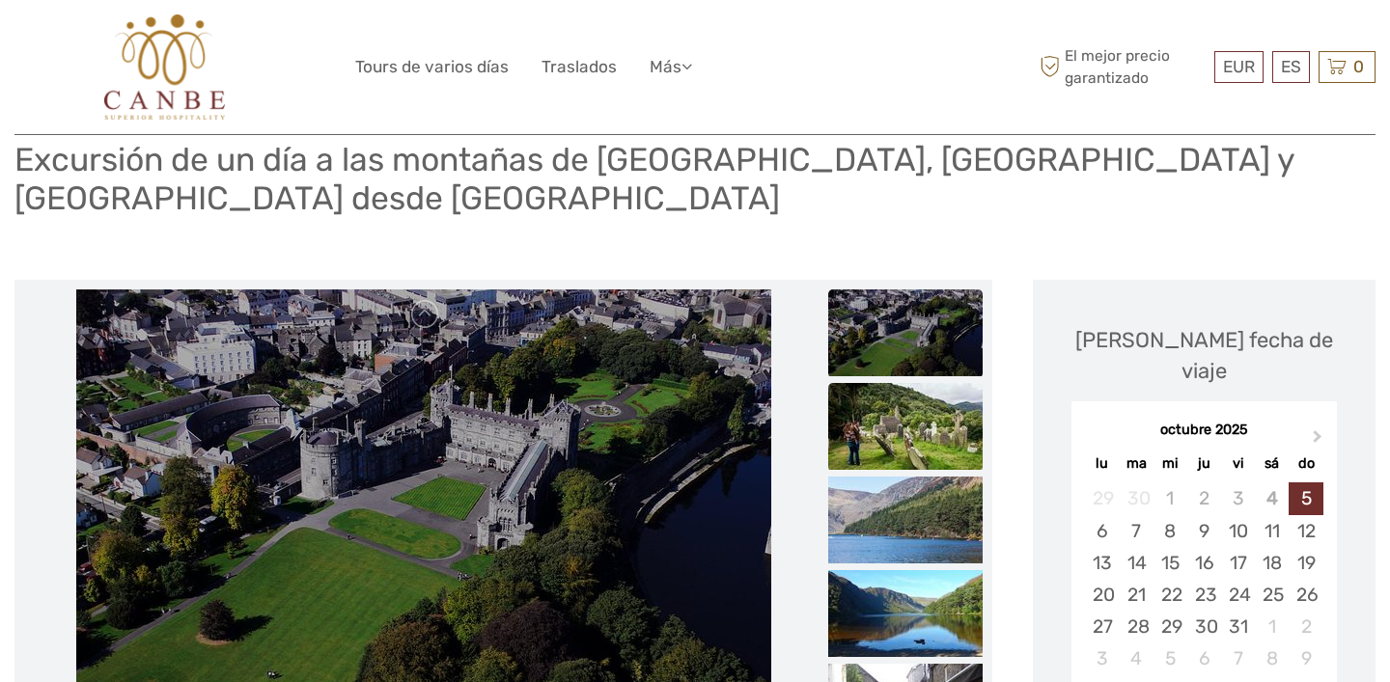
click at [914, 387] on img at bounding box center [905, 426] width 154 height 87
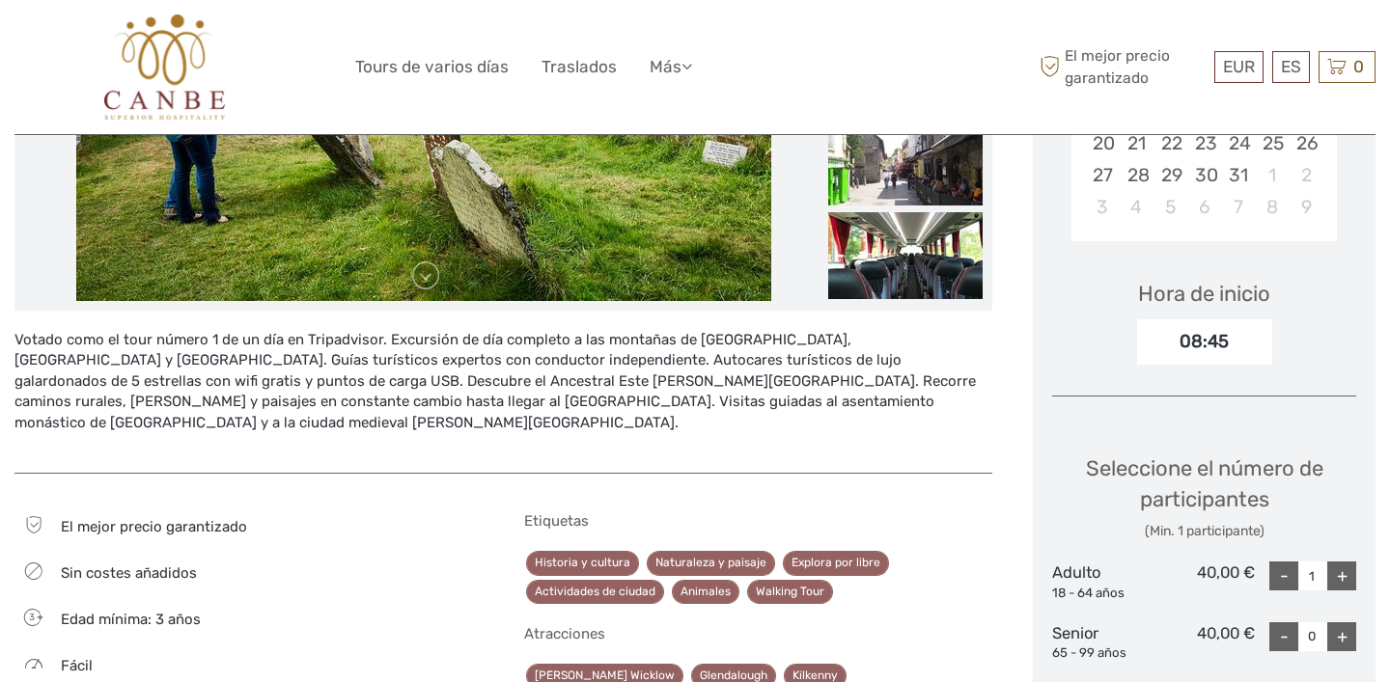
scroll to position [0, 0]
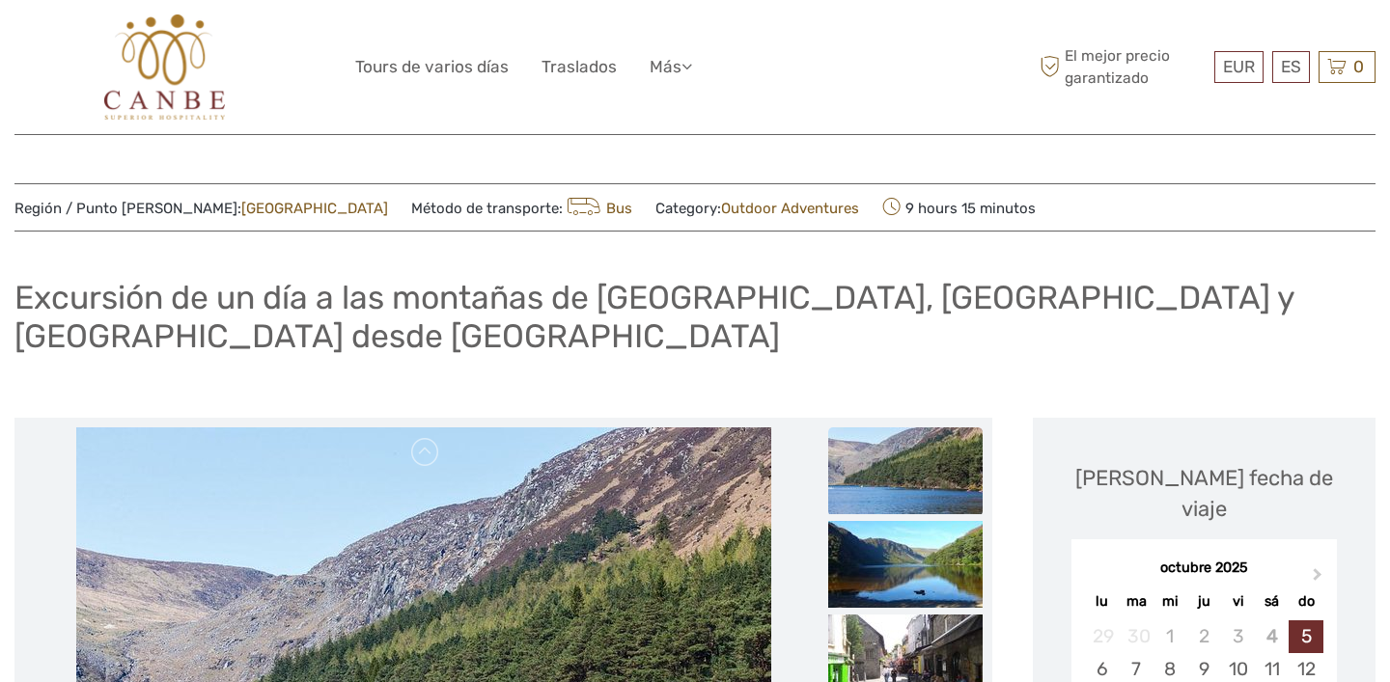
click at [705, 69] on ul "Tours de varios días Traslados Más Blog de Viaje Volver a Hotel Blog de Viaje V…" at bounding box center [538, 67] width 366 height 28
click at [683, 64] on icon at bounding box center [686, 66] width 11 height 16
click at [215, 108] on img at bounding box center [164, 66] width 121 height 105
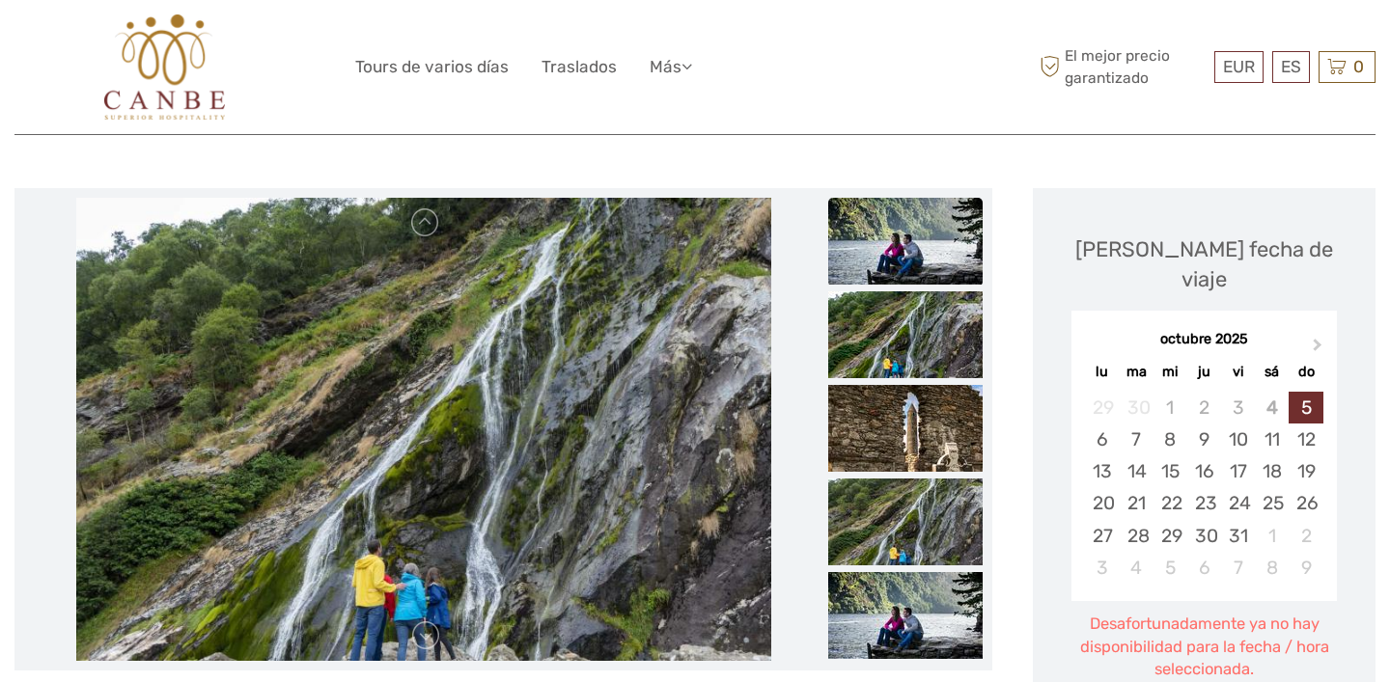
scroll to position [180, 0]
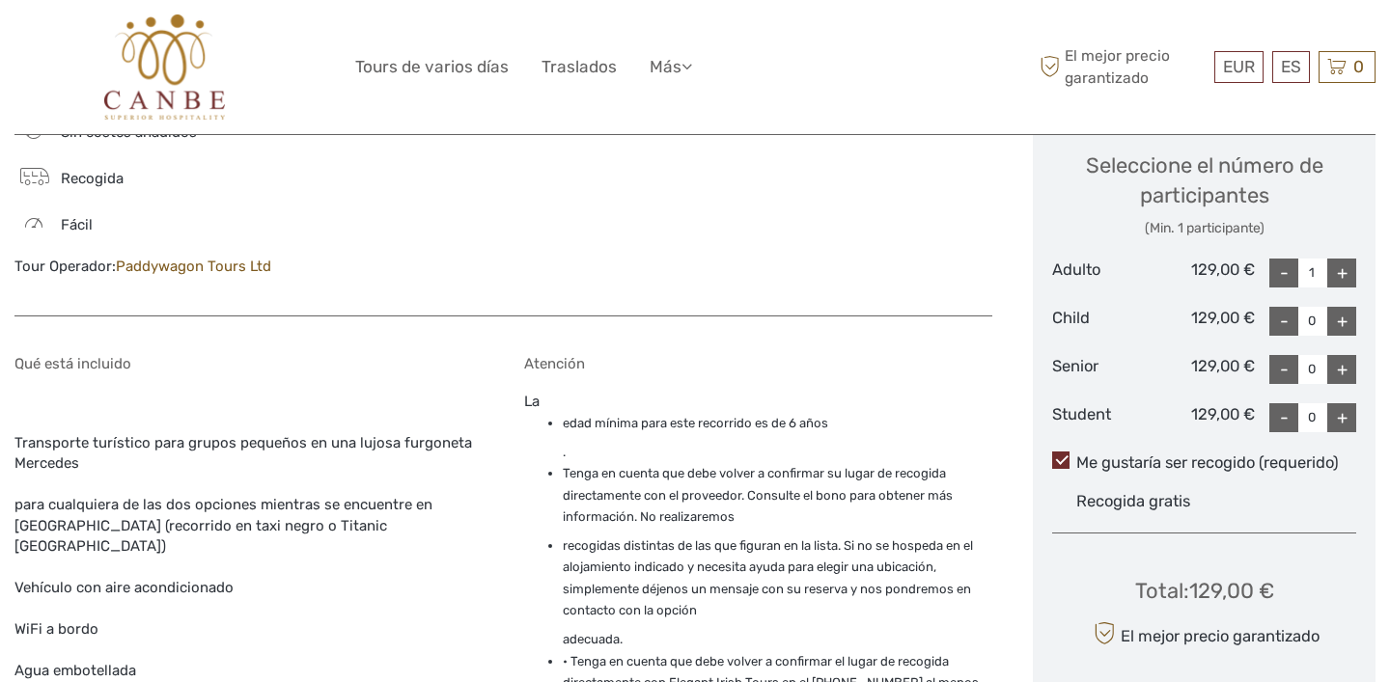
scroll to position [1032, 0]
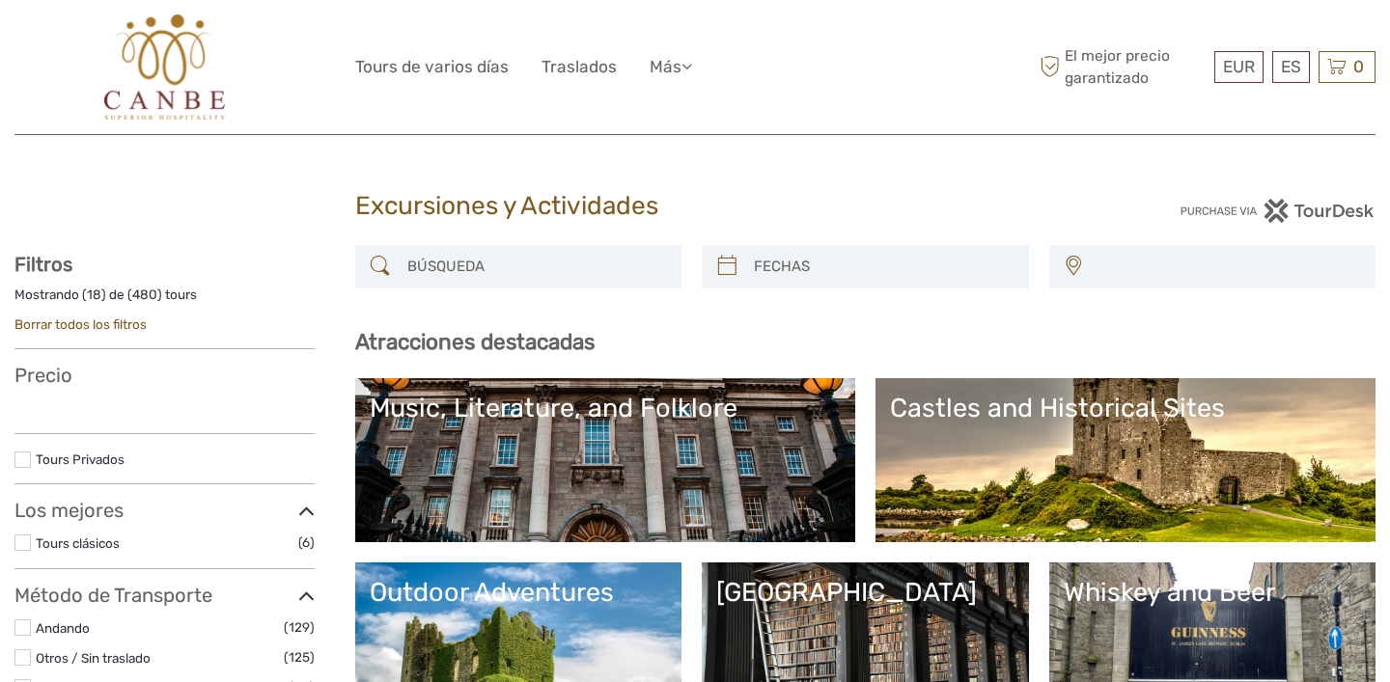
select select
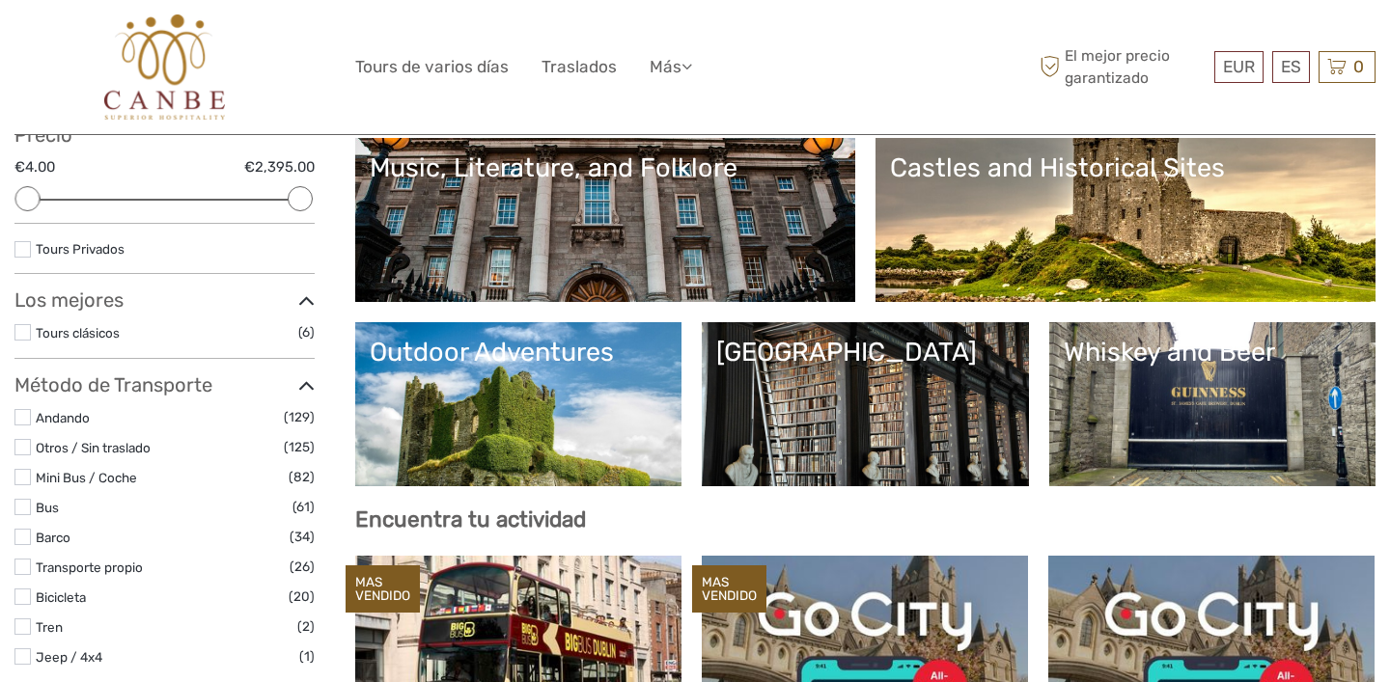
scroll to position [236, 0]
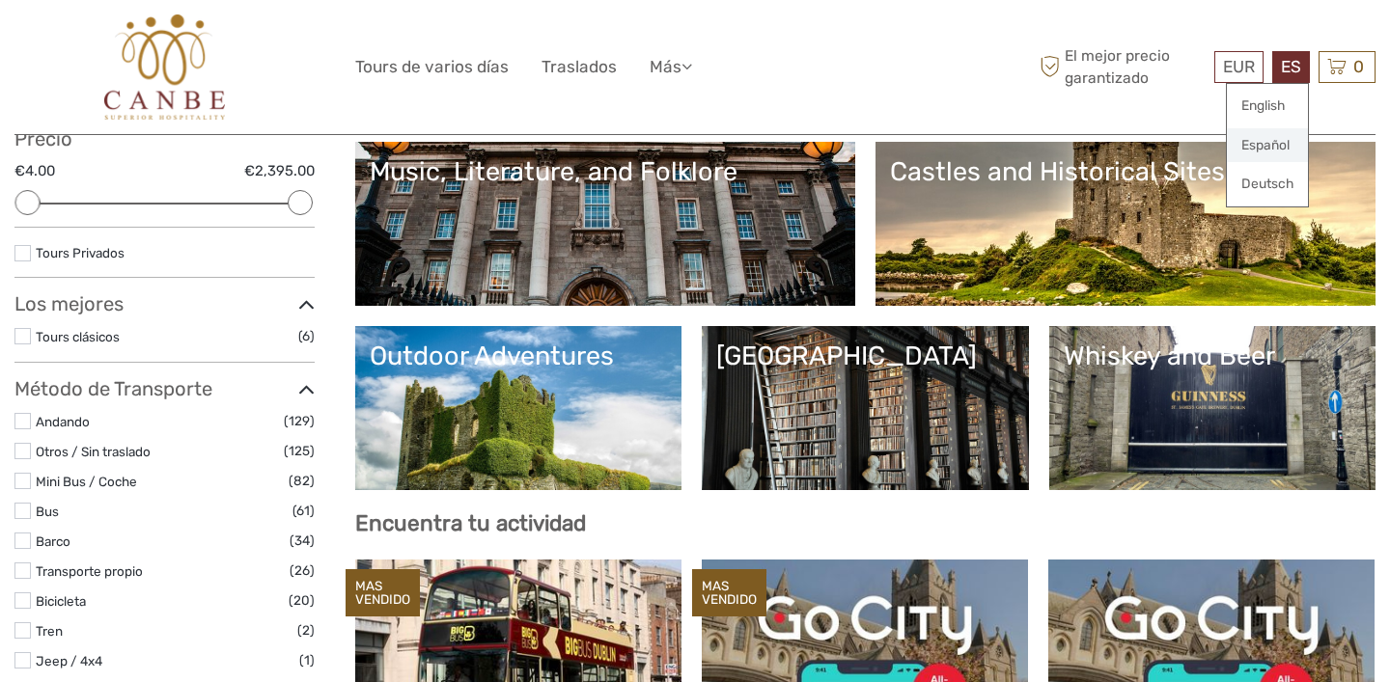
click at [1264, 146] on link "Español" at bounding box center [1266, 145] width 81 height 35
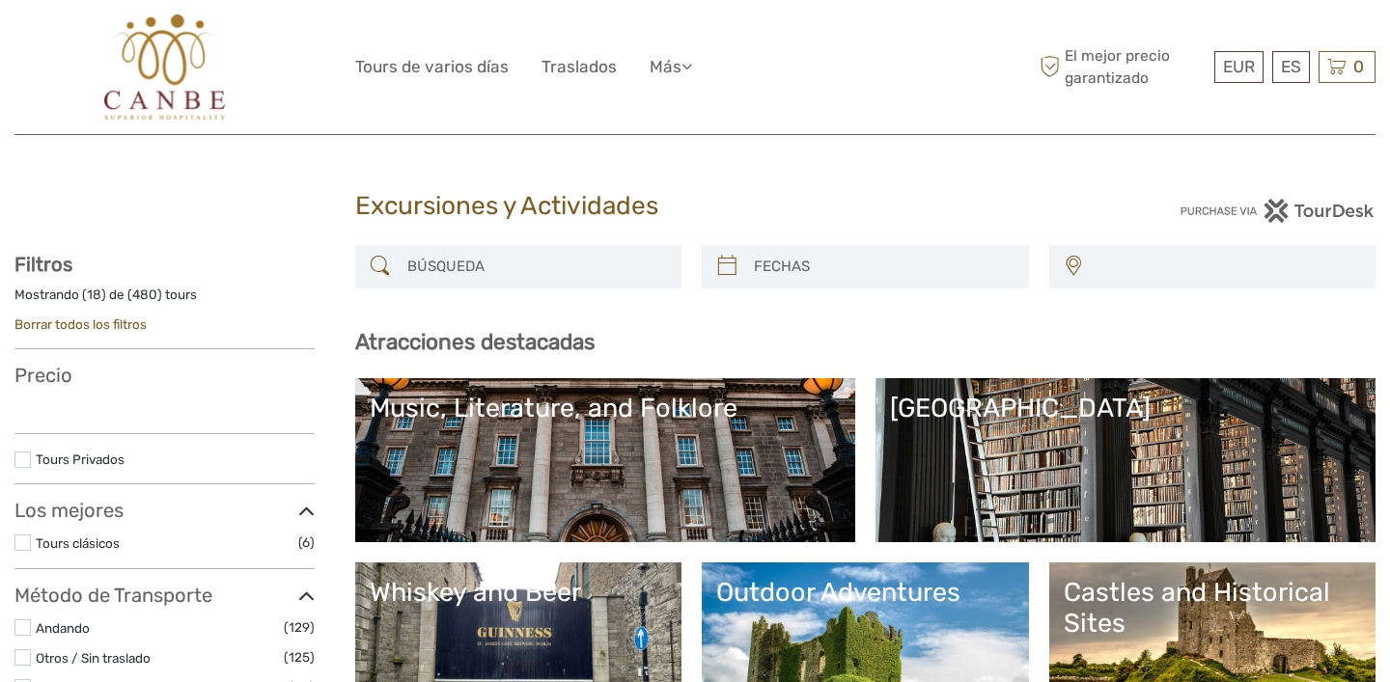
select select
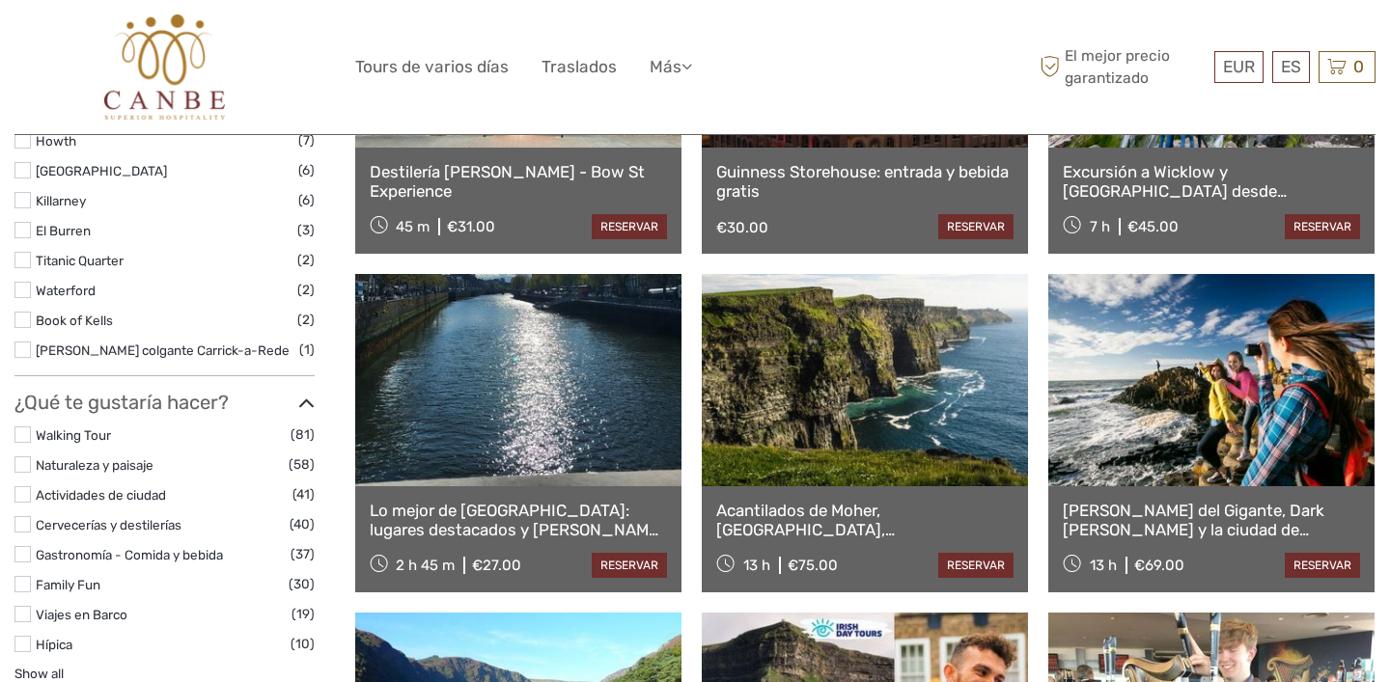
scroll to position [1200, 0]
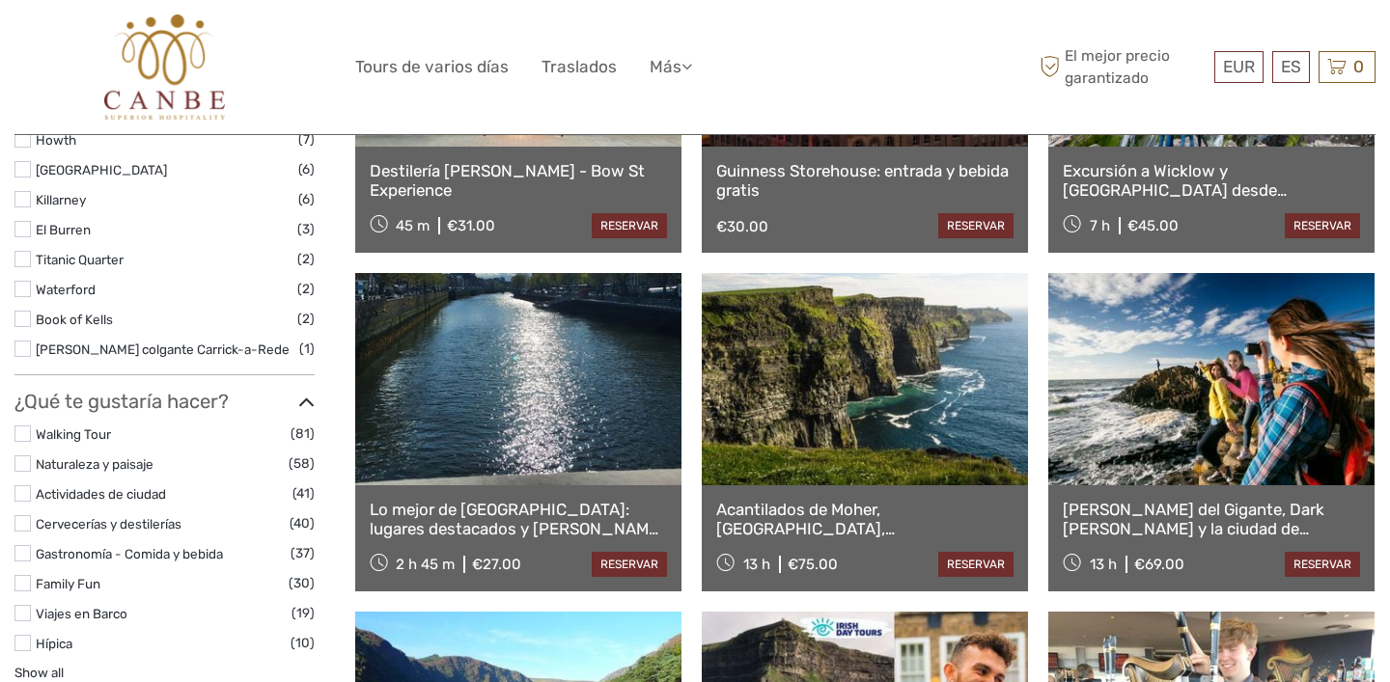
click at [894, 442] on link at bounding box center [865, 379] width 326 height 212
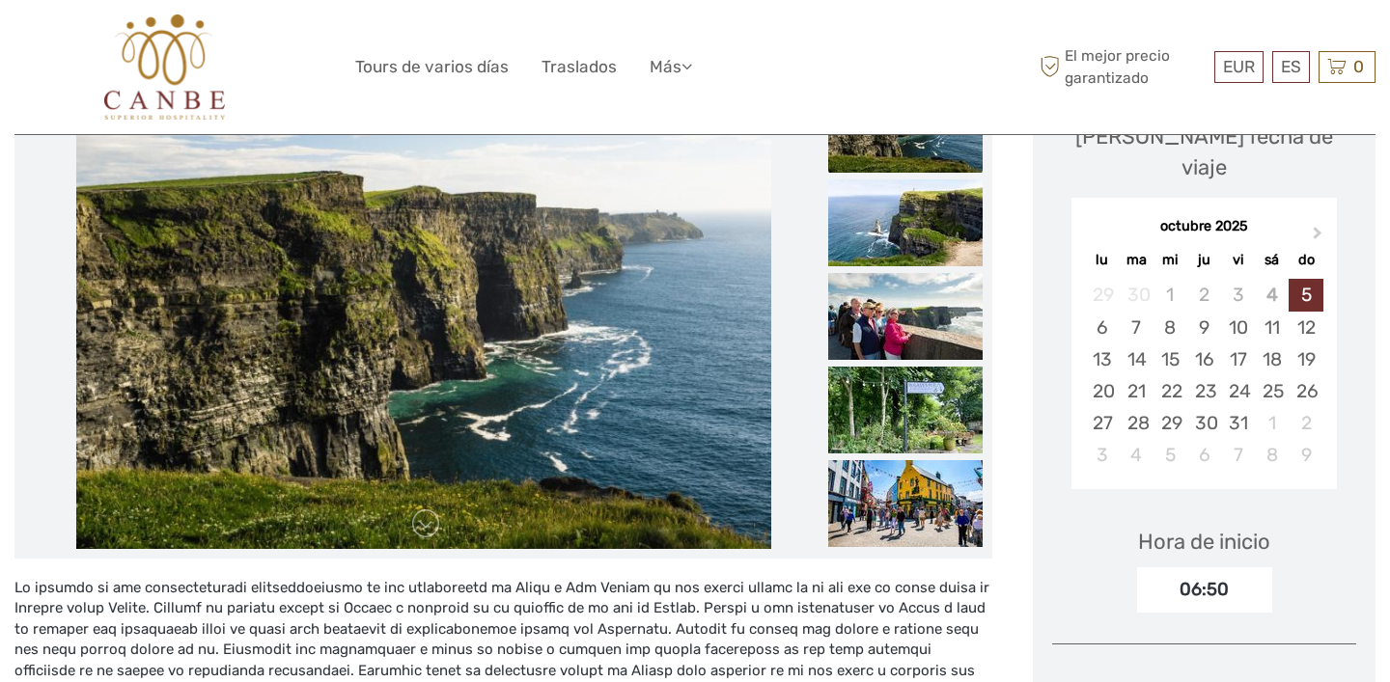
scroll to position [332, 0]
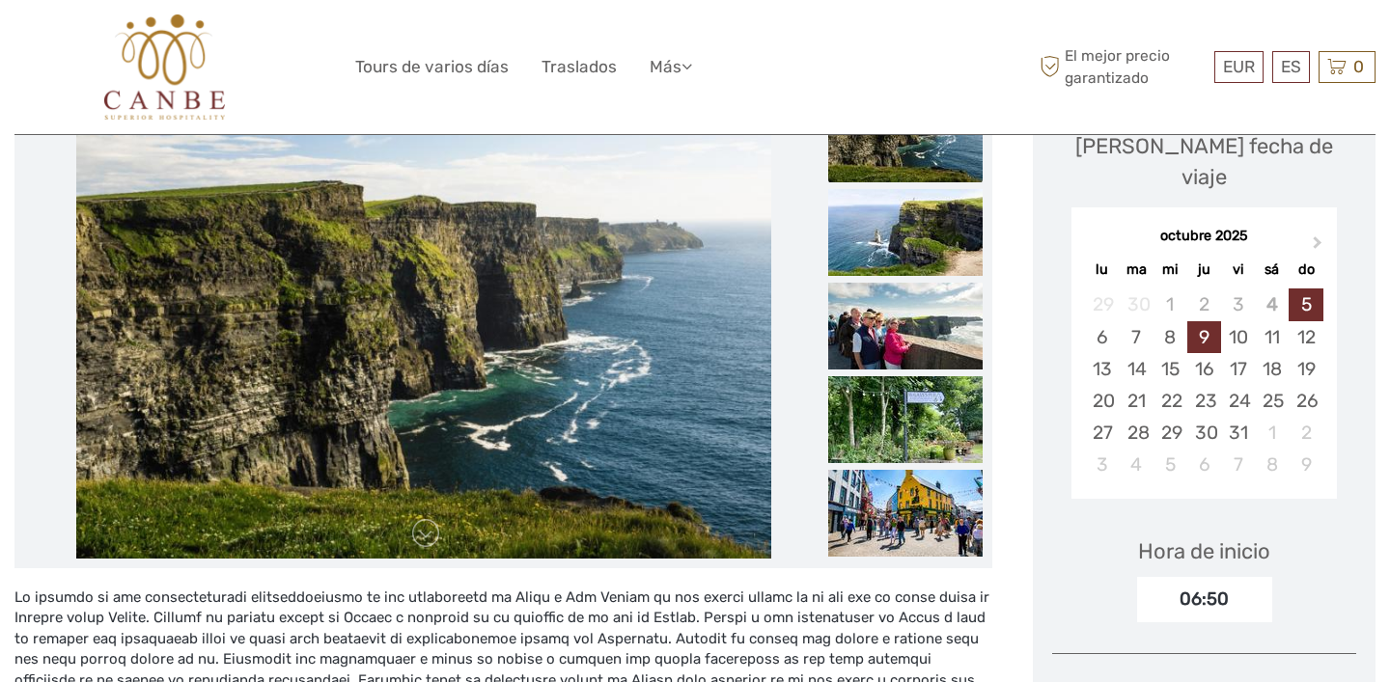
click at [1197, 321] on div "9" at bounding box center [1204, 337] width 34 height 32
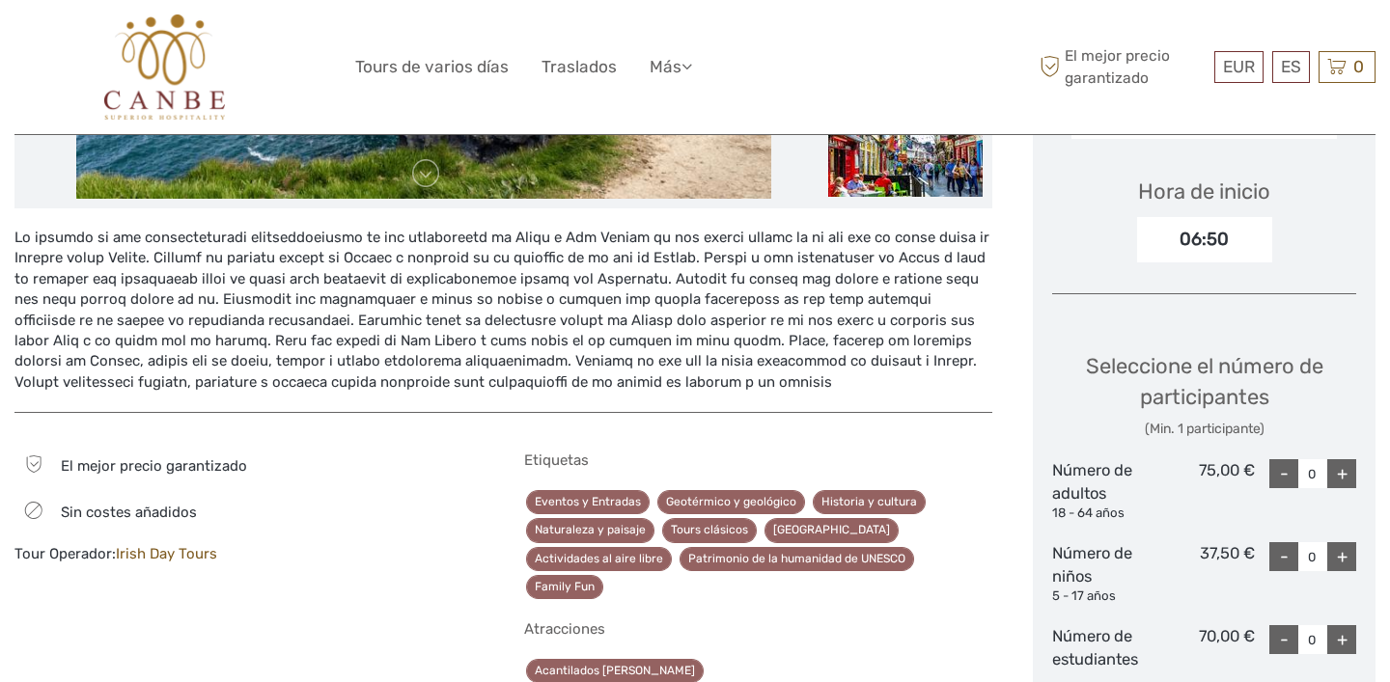
scroll to position [534, 0]
